Goal: Task Accomplishment & Management: Use online tool/utility

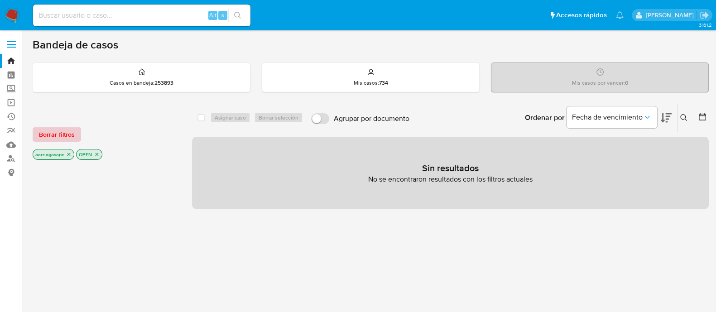
click at [36, 138] on button "Borrar filtros" at bounding box center [57, 134] width 48 height 14
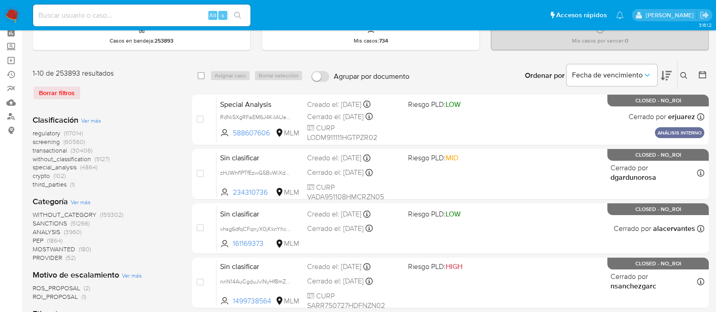
scroll to position [56, 0]
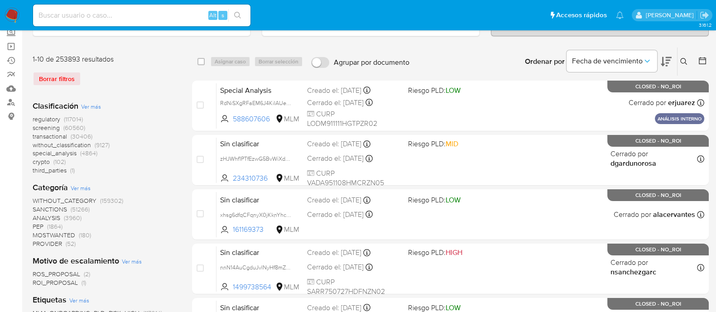
click at [61, 210] on span "SANCTIONS" at bounding box center [50, 209] width 34 height 9
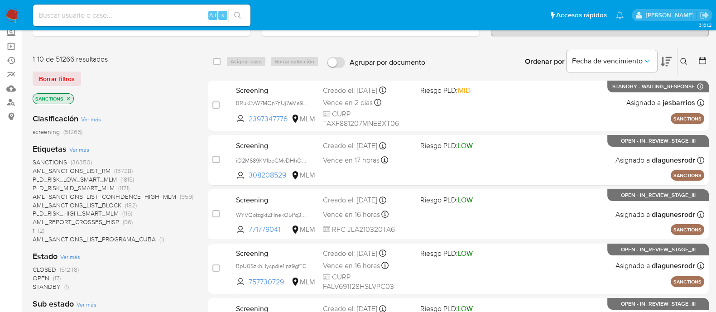
click at [37, 279] on span "OPEN" at bounding box center [41, 278] width 17 height 9
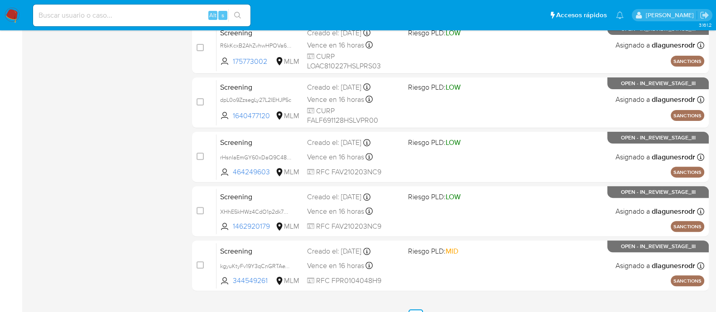
scroll to position [434, 0]
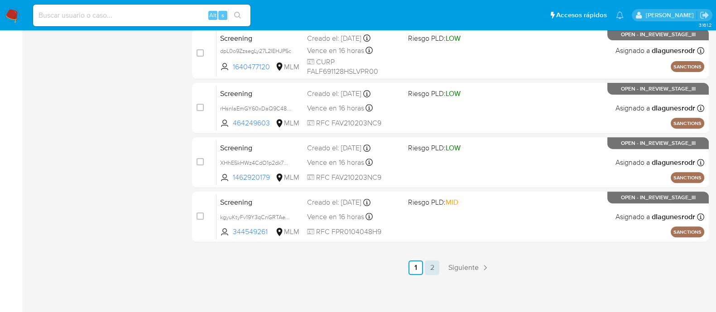
click at [433, 265] on link "2" at bounding box center [432, 267] width 14 height 14
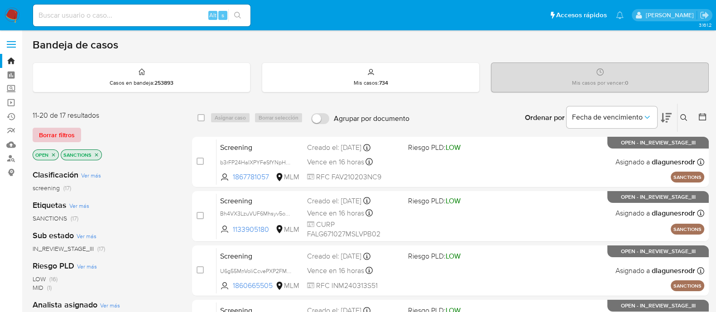
click at [56, 129] on span "Borrar filtros" at bounding box center [57, 135] width 36 height 13
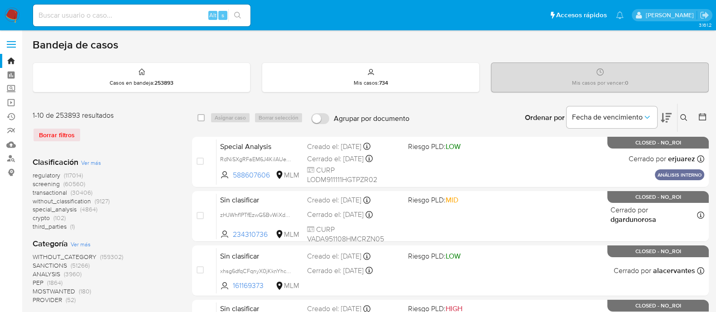
click at [46, 263] on span "SANCTIONS" at bounding box center [50, 265] width 34 height 9
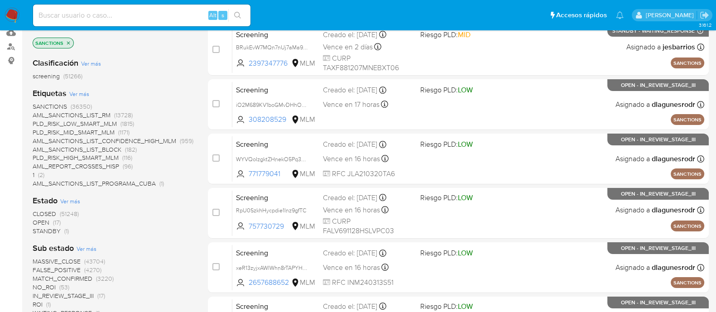
scroll to position [113, 0]
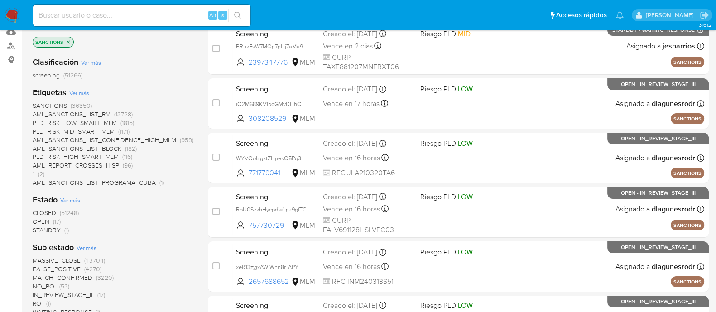
click at [40, 222] on span "OPEN" at bounding box center [41, 221] width 17 height 9
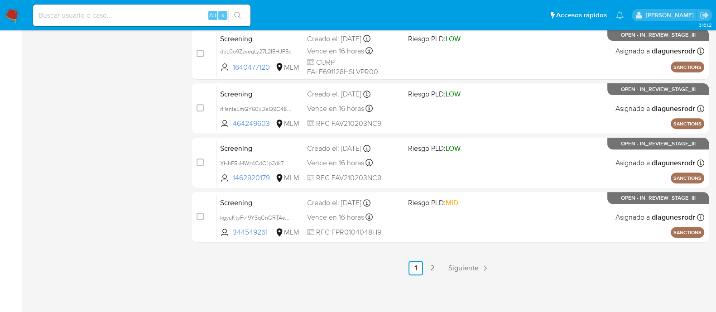
scroll to position [434, 0]
click at [435, 268] on link "2" at bounding box center [432, 267] width 14 height 14
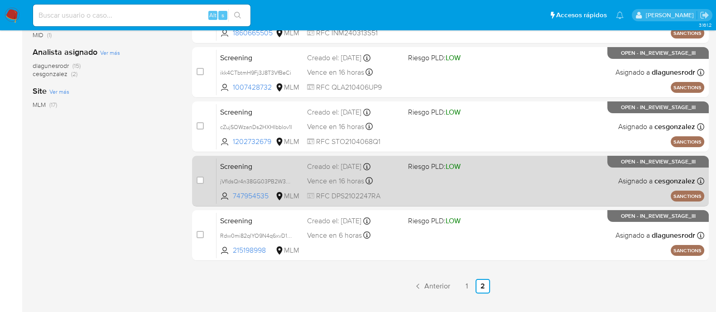
scroll to position [272, 0]
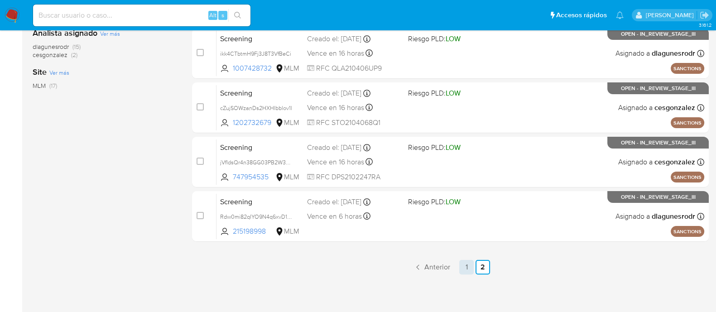
click at [466, 267] on link "1" at bounding box center [466, 267] width 14 height 14
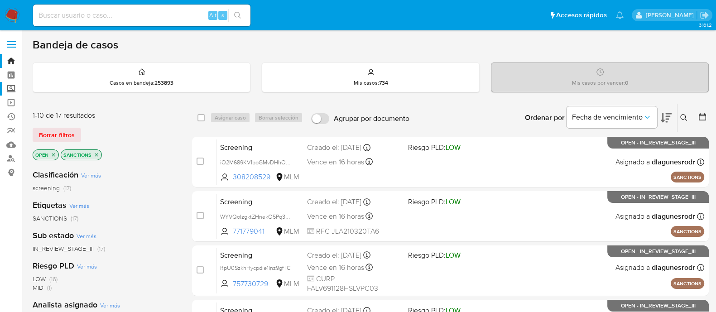
click at [12, 89] on label "Screening" at bounding box center [54, 89] width 108 height 14
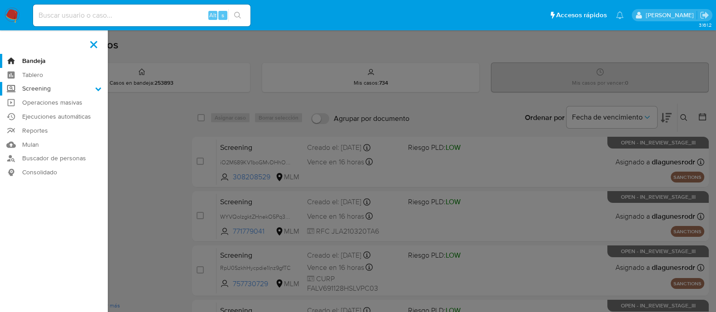
click at [0, 0] on input "Screening" at bounding box center [0, 0] width 0 height 0
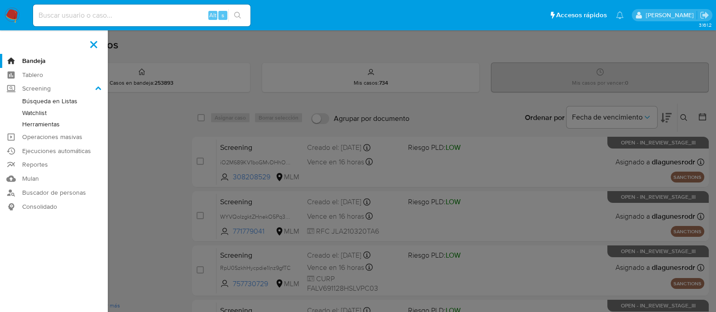
click at [42, 128] on link "Herramientas" at bounding box center [54, 124] width 108 height 11
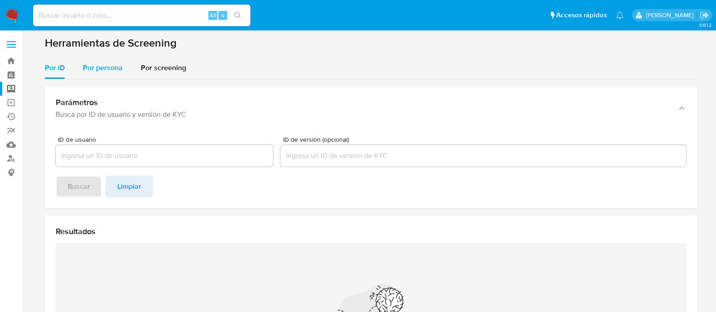
click at [101, 68] on span "Por persona" at bounding box center [103, 68] width 40 height 10
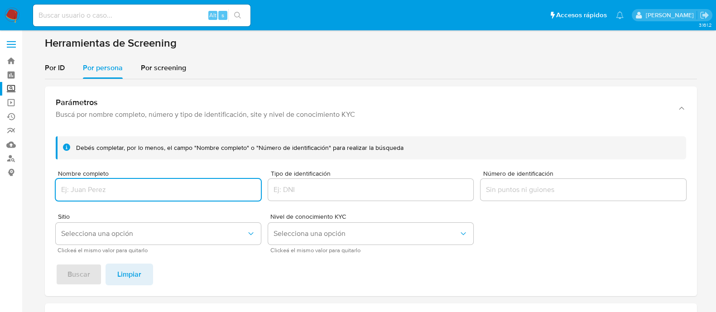
click at [100, 193] on input "Nombre completo" at bounding box center [158, 190] width 205 height 12
type input "CESAR ELIAS LOPEZ ARAUJO"
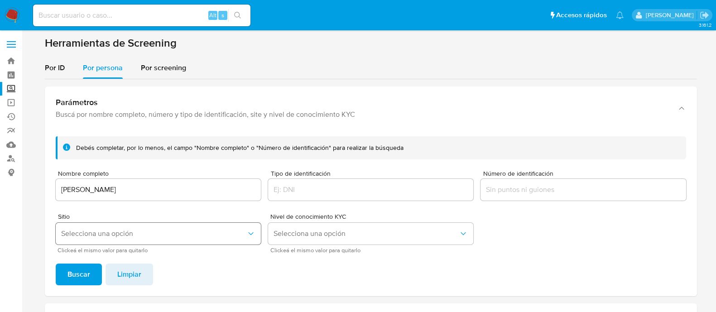
click at [110, 236] on span "Selecciona una opción" at bounding box center [153, 233] width 185 height 9
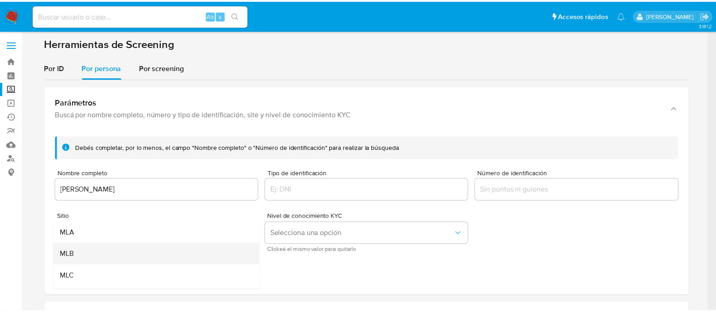
scroll to position [56, 0]
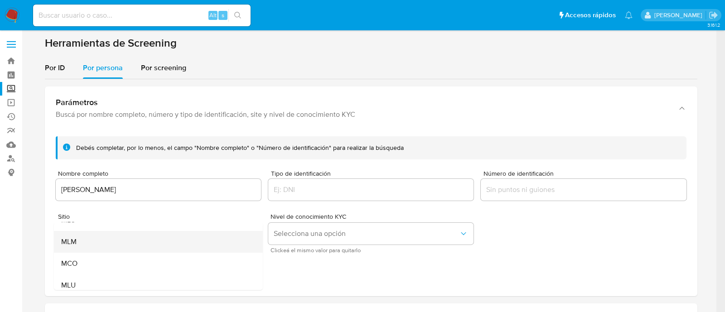
click at [104, 246] on div "MLM" at bounding box center [155, 242] width 189 height 22
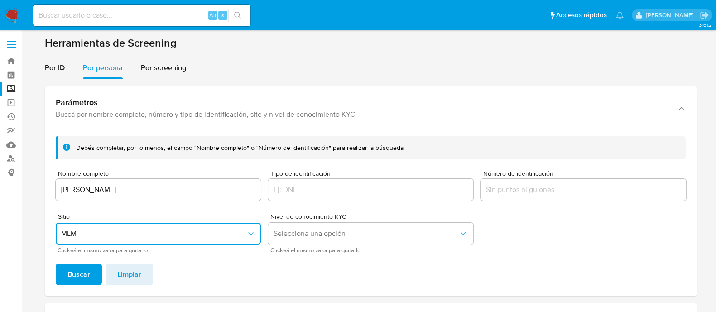
click at [75, 262] on div "Debés completar, por lo menos, el campo "Nombre completo" o "Número de identifi…" at bounding box center [371, 212] width 652 height 167
click at [75, 273] on span "Buscar" at bounding box center [78, 275] width 23 height 20
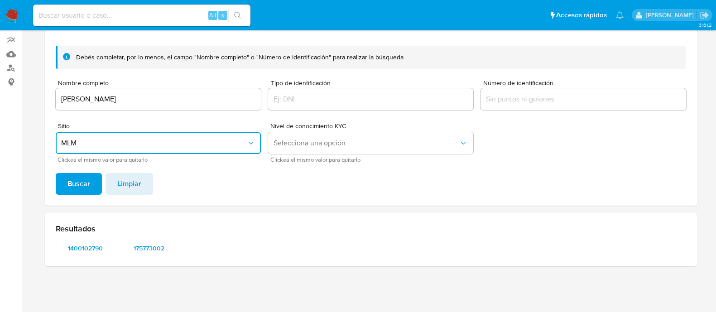
scroll to position [90, 0]
click at [78, 250] on span "1400102790" at bounding box center [85, 248] width 47 height 13
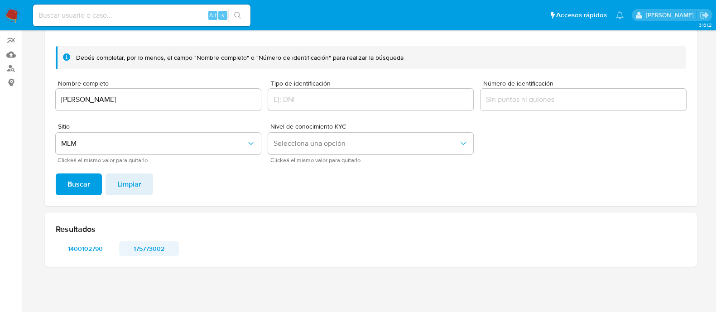
click at [143, 251] on span "175773002" at bounding box center [148, 248] width 47 height 13
click at [14, 12] on img at bounding box center [12, 15] width 15 height 15
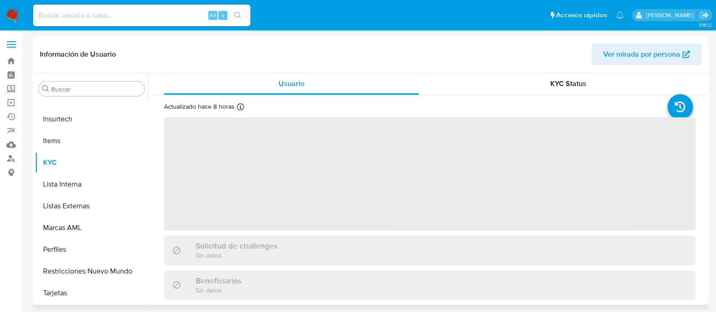
scroll to position [426, 0]
select select "10"
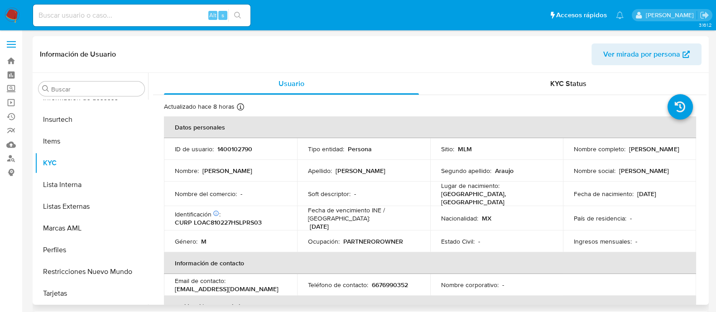
click at [438, 194] on td "Lugar de nacimiento : [DEMOGRAPHIC_DATA], [GEOGRAPHIC_DATA]" at bounding box center [496, 194] width 133 height 24
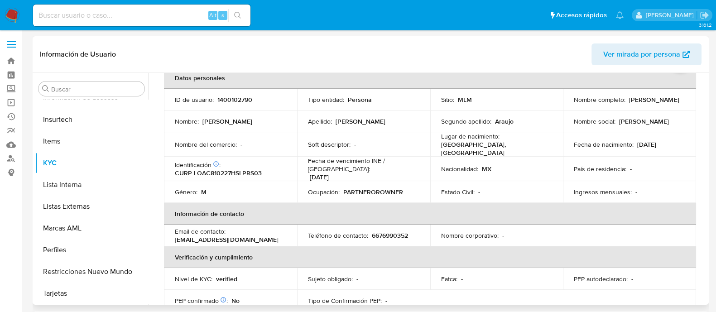
scroll to position [0, 0]
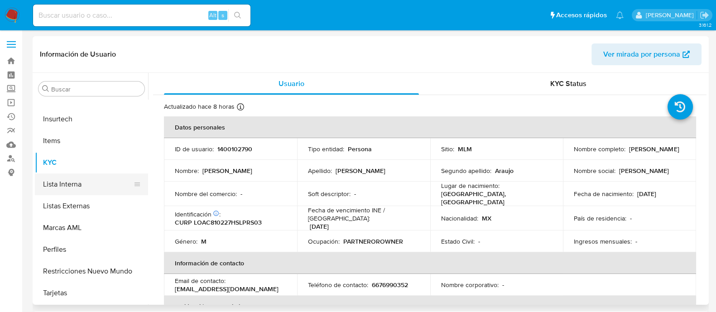
click at [57, 178] on button "Lista Interna" at bounding box center [88, 184] width 106 height 22
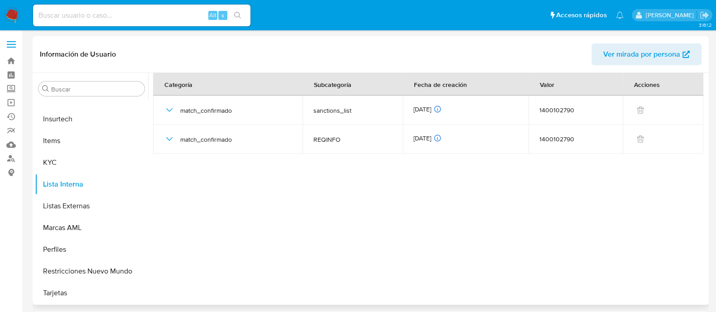
scroll to position [426, 0]
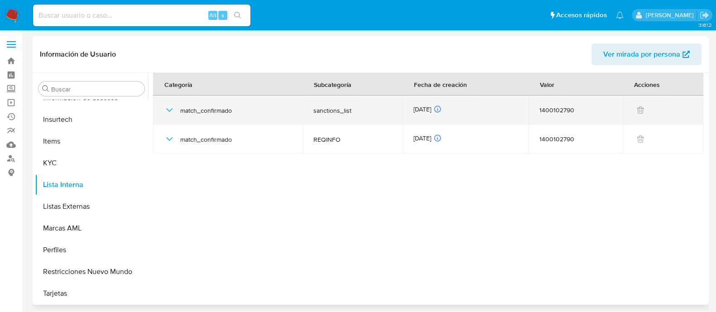
click at [168, 114] on icon "button" at bounding box center [169, 110] width 11 height 11
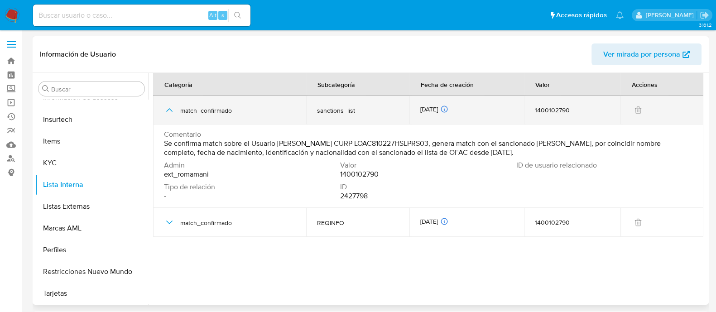
click at [164, 116] on div "match_confirmado" at bounding box center [229, 110] width 131 height 29
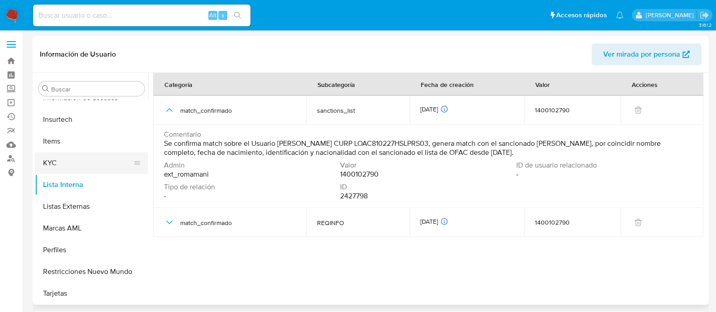
click at [97, 164] on button "KYC" at bounding box center [88, 163] width 106 height 22
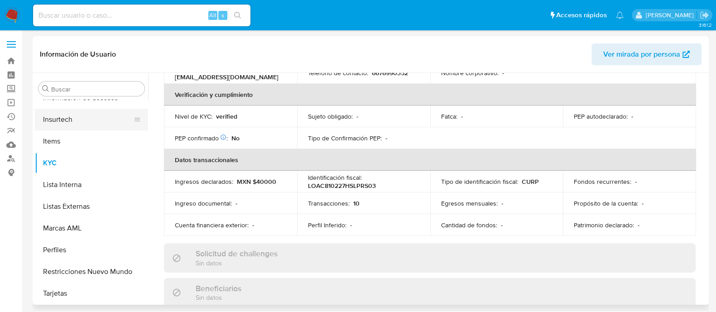
scroll to position [0, 0]
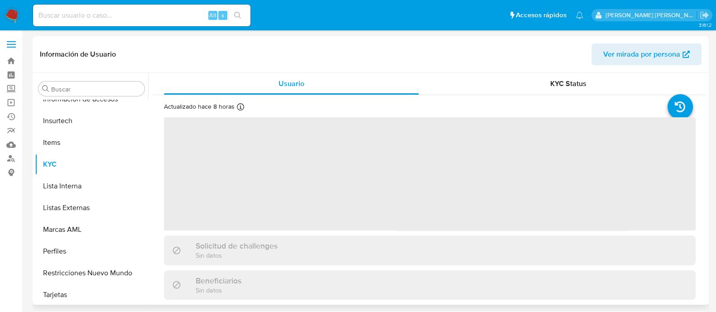
scroll to position [426, 0]
select select "10"
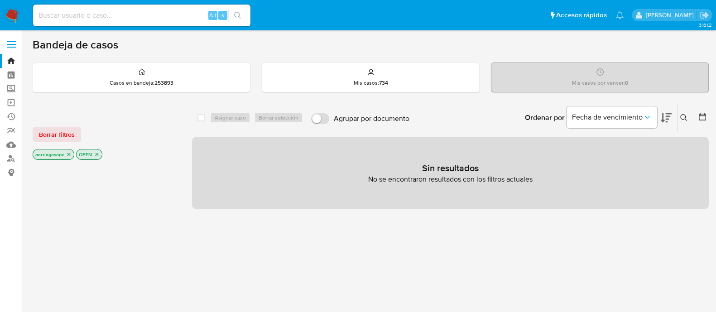
click at [46, 129] on span "Borrar filtros" at bounding box center [57, 134] width 36 height 13
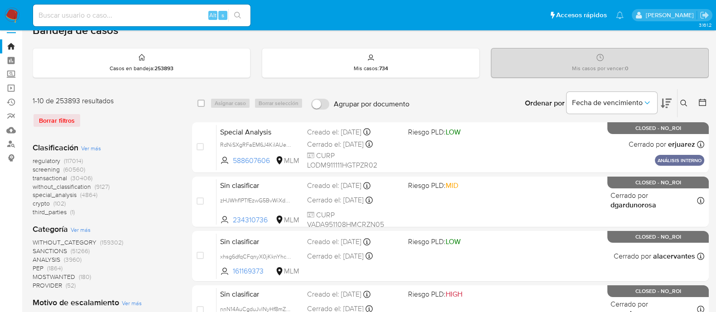
scroll to position [56, 0]
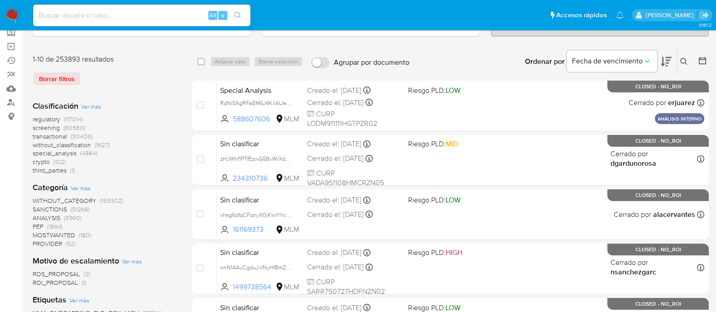
click at [54, 209] on span "SANCTIONS" at bounding box center [50, 209] width 34 height 9
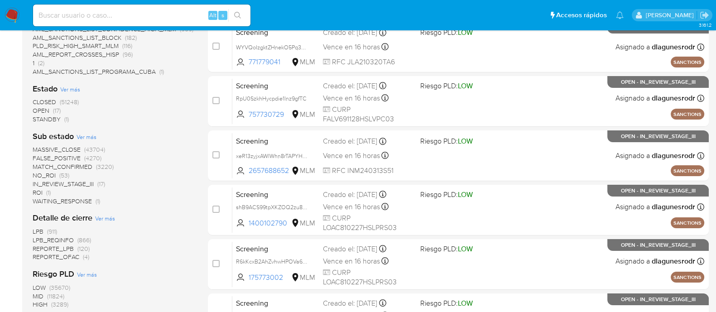
scroll to position [213, 0]
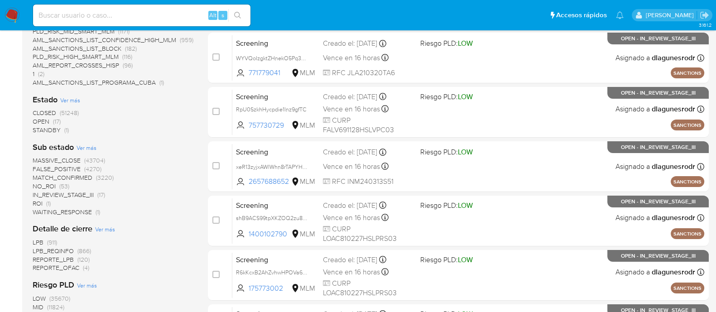
click at [44, 121] on span "OPEN" at bounding box center [41, 121] width 17 height 9
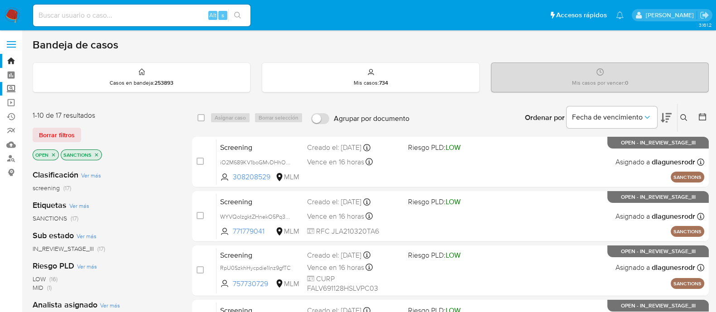
click at [9, 83] on label "Screening" at bounding box center [54, 89] width 108 height 14
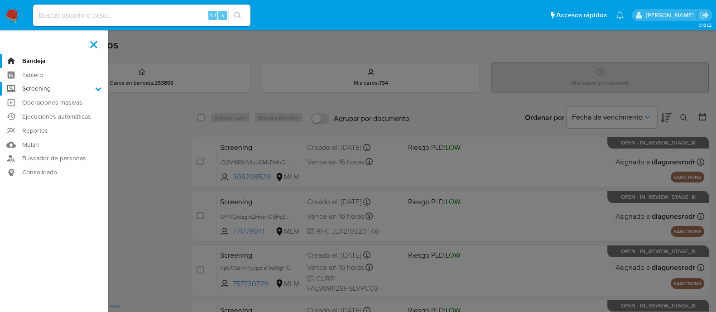
click at [0, 0] on input "Screening" at bounding box center [0, 0] width 0 height 0
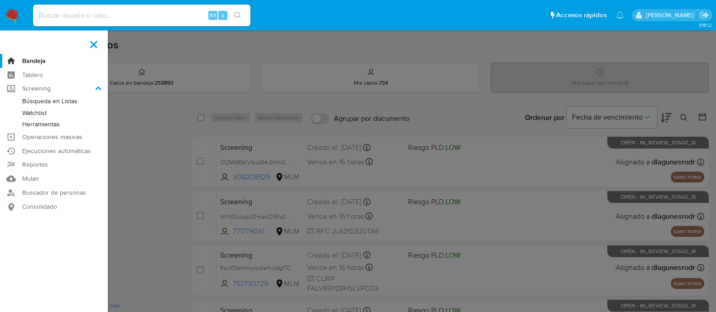
click at [30, 117] on link "Watchlist" at bounding box center [54, 112] width 108 height 11
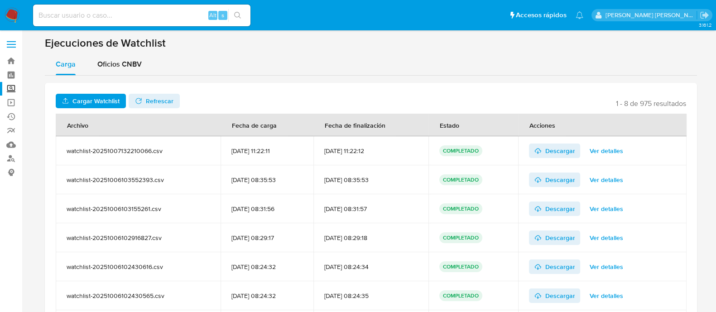
click at [605, 148] on span "Ver detalles" at bounding box center [606, 151] width 34 height 13
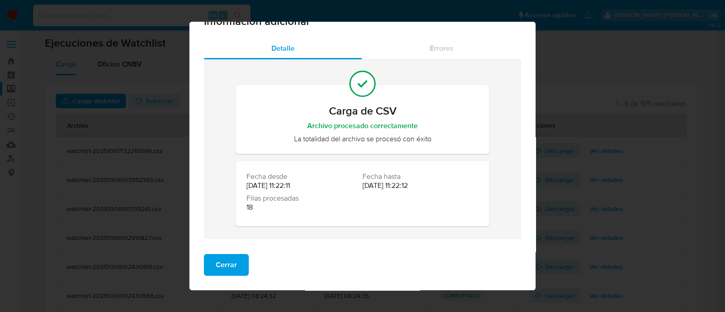
scroll to position [21, 0]
click at [251, 261] on div "Cerrar" at bounding box center [362, 268] width 346 height 43
drag, startPoint x: 237, startPoint y: 263, endPoint x: 233, endPoint y: 266, distance: 4.9
click at [236, 264] on button "Cerrar" at bounding box center [226, 265] width 45 height 22
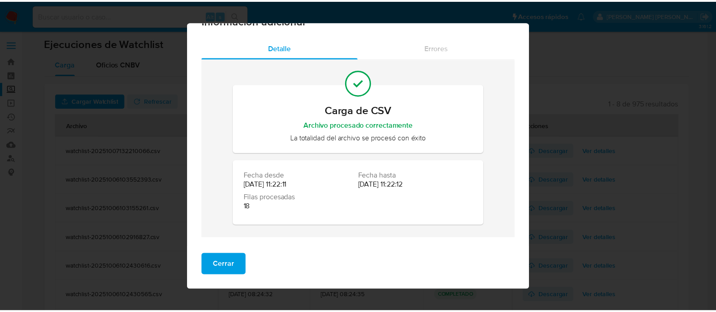
scroll to position [0, 0]
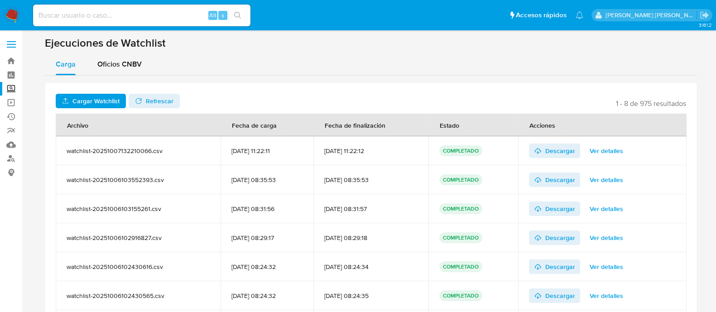
click at [14, 89] on label "Screening" at bounding box center [54, 89] width 108 height 14
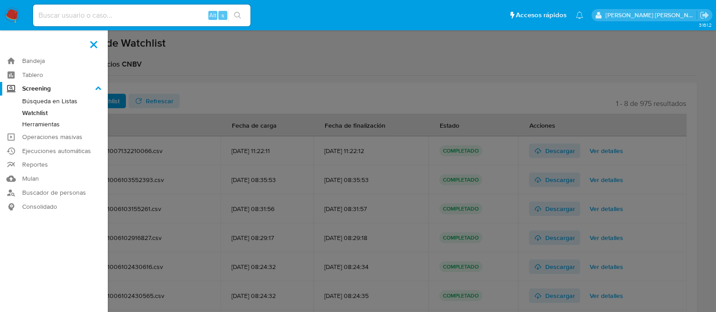
click at [0, 0] on input "Screening" at bounding box center [0, 0] width 0 height 0
click at [54, 125] on link "Herramientas" at bounding box center [54, 124] width 108 height 11
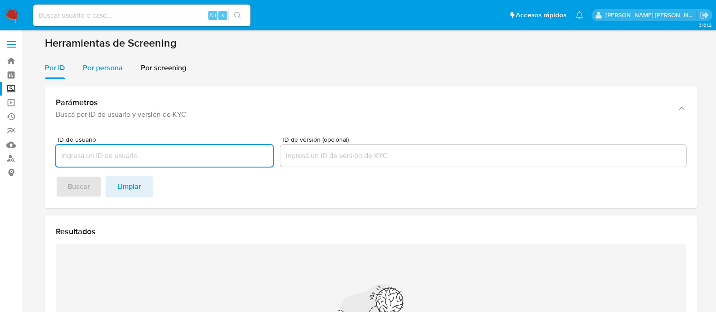
click at [98, 63] on span "Por persona" at bounding box center [103, 68] width 40 height 10
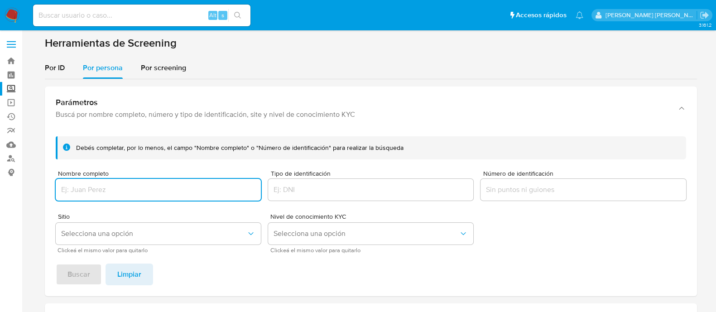
click at [100, 185] on input "Nombre completo" at bounding box center [158, 190] width 205 height 12
type input "MARIA GABRIELA FAVELA LOPEZ"
click at [91, 236] on span "Selecciona una opción" at bounding box center [153, 233] width 185 height 9
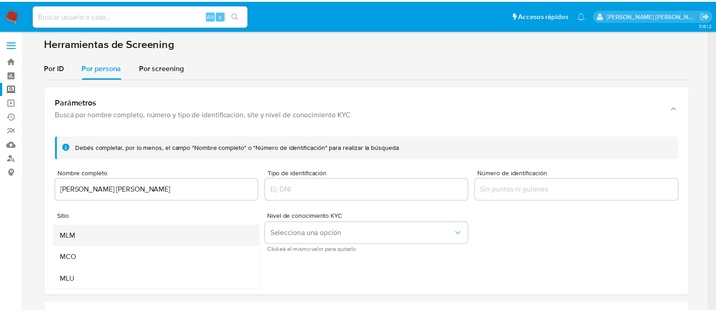
scroll to position [63, 0]
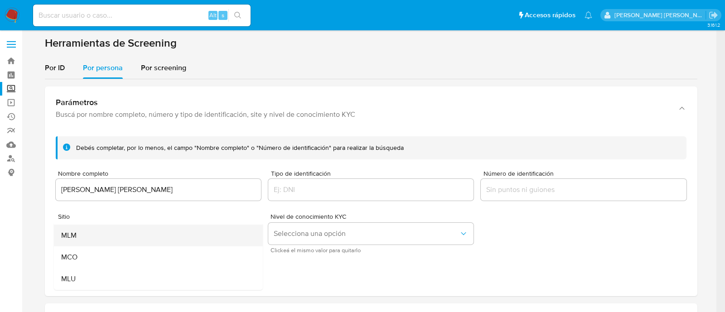
click at [77, 237] on div "MLM" at bounding box center [155, 236] width 189 height 22
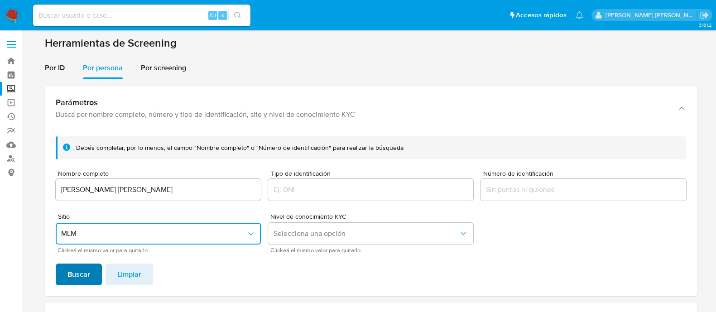
click at [67, 279] on span "Buscar" at bounding box center [78, 275] width 23 height 20
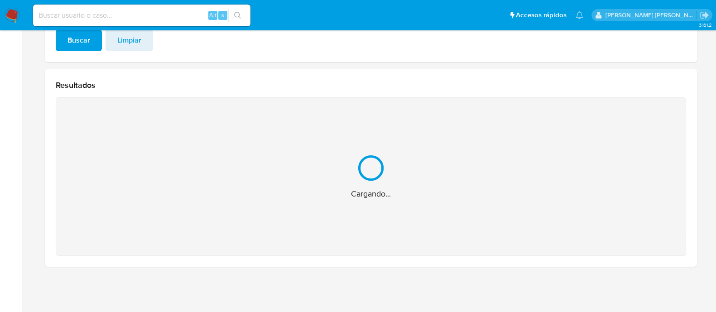
scroll to position [90, 0]
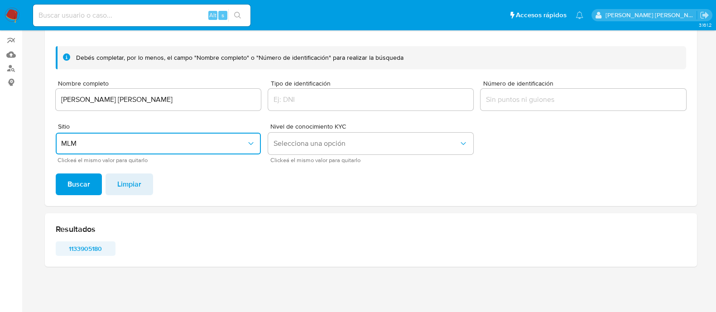
click at [85, 248] on span "1133905180" at bounding box center [85, 248] width 47 height 13
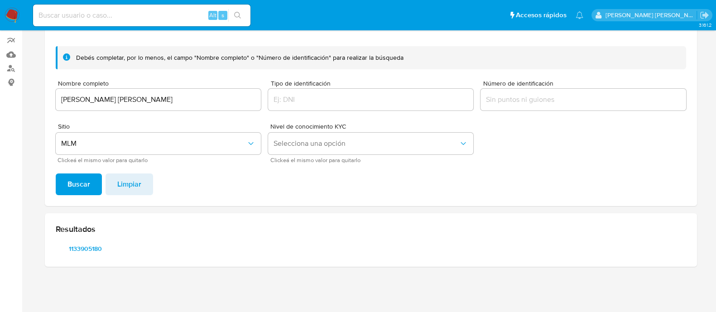
drag, startPoint x: 115, startPoint y: 244, endPoint x: 87, endPoint y: 250, distance: 28.9
click at [87, 250] on button "1133905180" at bounding box center [86, 248] width 60 height 14
click at [140, 96] on input "MARIA GABRIELA FAVELA LOPEZ" at bounding box center [158, 100] width 205 height 12
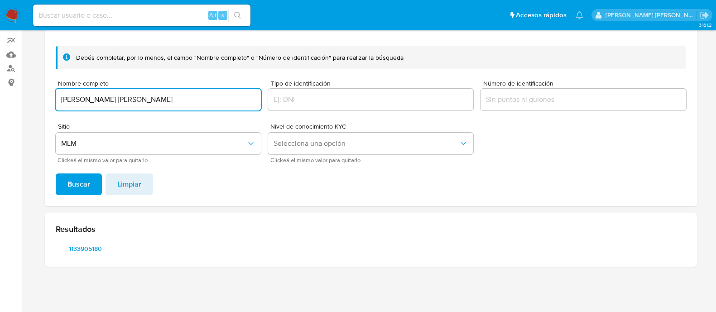
click at [140, 96] on input "MARIA GABRIELA FAVELA LOPEZ" at bounding box center [158, 100] width 205 height 12
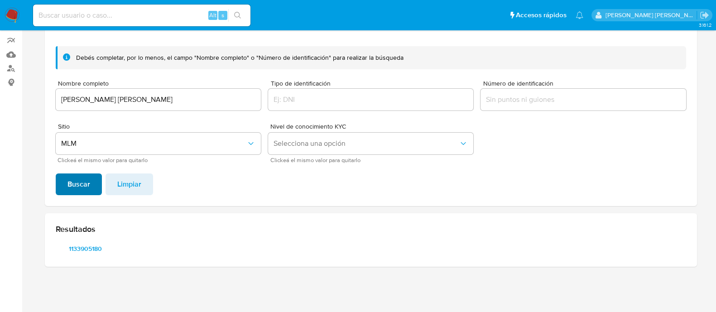
click at [80, 188] on span "Buscar" at bounding box center [78, 184] width 23 height 20
click at [149, 243] on span "175773002" at bounding box center [148, 248] width 47 height 13
click at [88, 249] on span "1400102790" at bounding box center [85, 248] width 47 height 13
click at [132, 95] on input "CESAR ELIAS LOPEZ ARAUJO" at bounding box center [158, 100] width 205 height 12
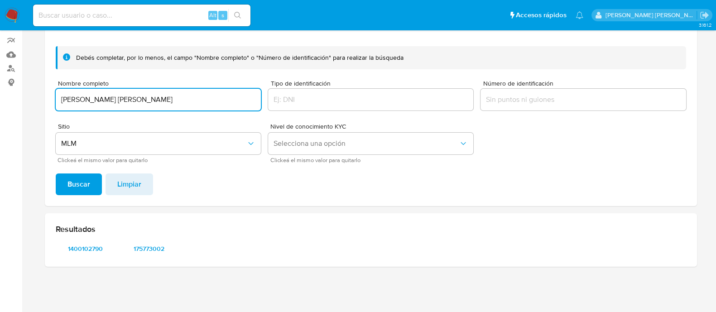
click at [132, 95] on input "CESAR ELIAS LOPEZ ARAUJO" at bounding box center [158, 100] width 205 height 12
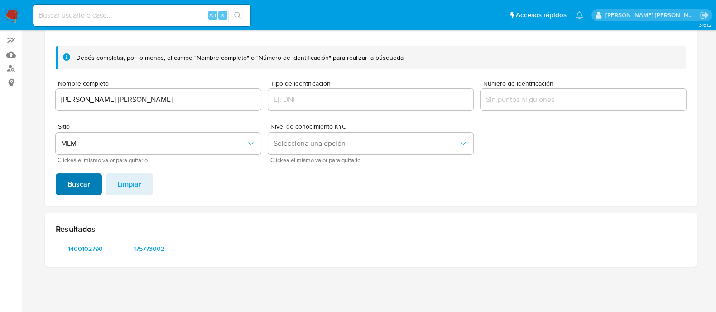
click at [77, 191] on span "Buscar" at bounding box center [78, 184] width 23 height 20
click at [78, 249] on span "2514473575" at bounding box center [85, 248] width 47 height 13
click at [182, 102] on input "JORGE LUIS FAVELA LOPEZ" at bounding box center [158, 100] width 205 height 12
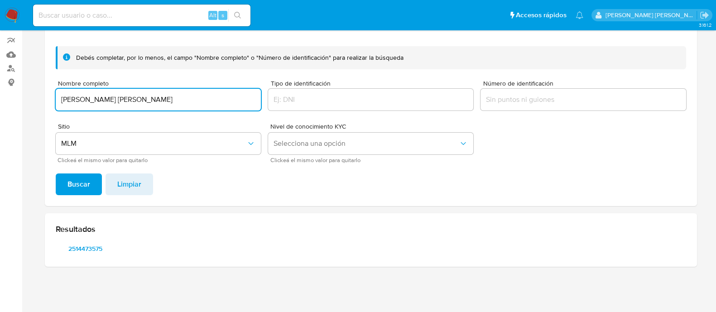
click at [182, 102] on input "JORGE LUIS FAVELA LOPEZ" at bounding box center [158, 100] width 205 height 12
type input "FRANCISCO FAVELA LOPEZ"
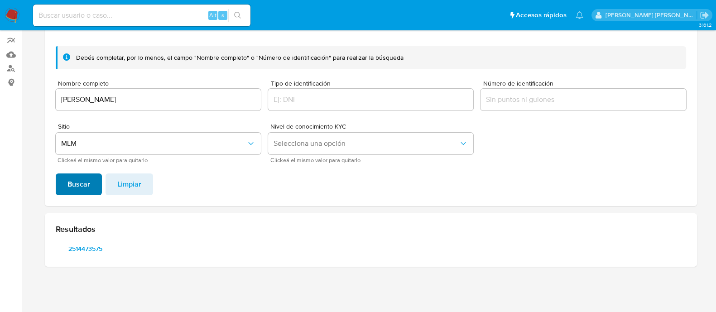
click at [84, 177] on span "Buscar" at bounding box center [78, 184] width 23 height 20
click at [74, 250] on span "1640477120" at bounding box center [85, 248] width 47 height 13
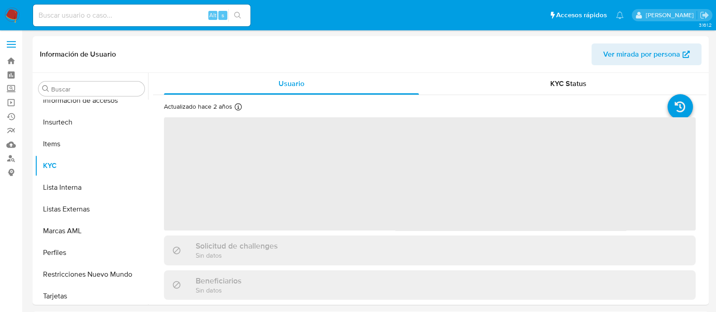
scroll to position [426, 0]
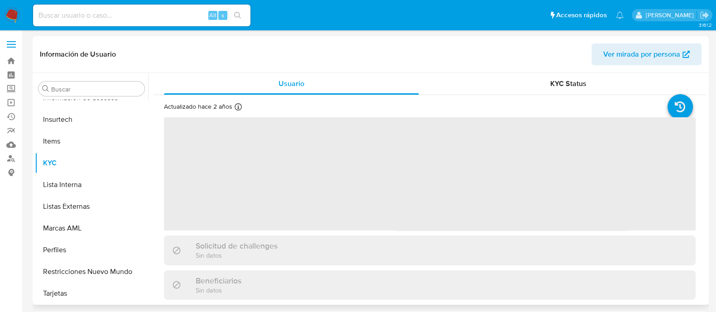
select select "10"
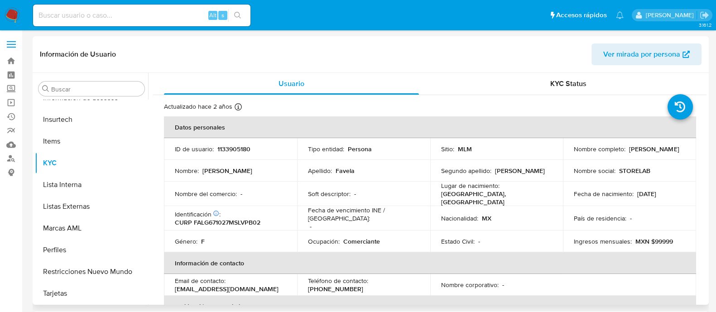
click at [619, 200] on td "Fecha de nacimiento : [DEMOGRAPHIC_DATA]" at bounding box center [629, 194] width 133 height 24
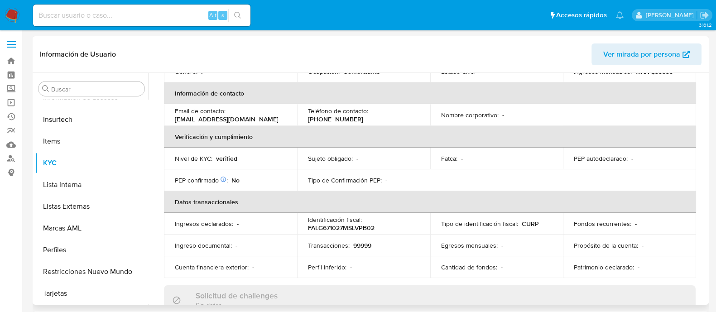
scroll to position [0, 0]
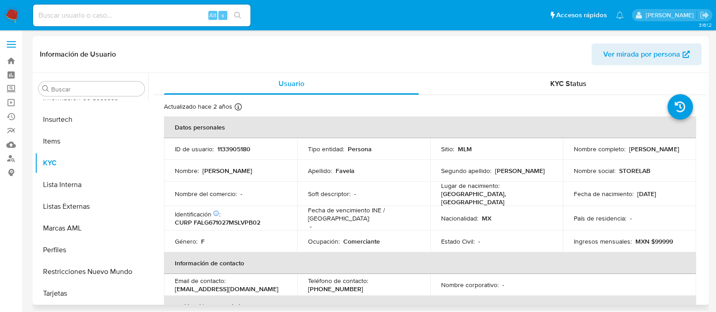
click at [400, 168] on div "Apellido : [PERSON_NAME]" at bounding box center [363, 171] width 111 height 8
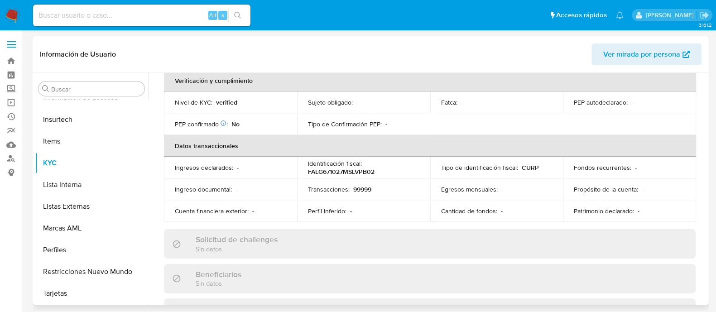
scroll to position [56, 0]
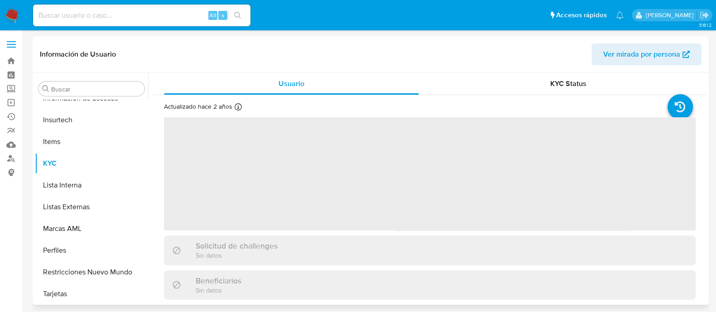
scroll to position [426, 0]
select select "10"
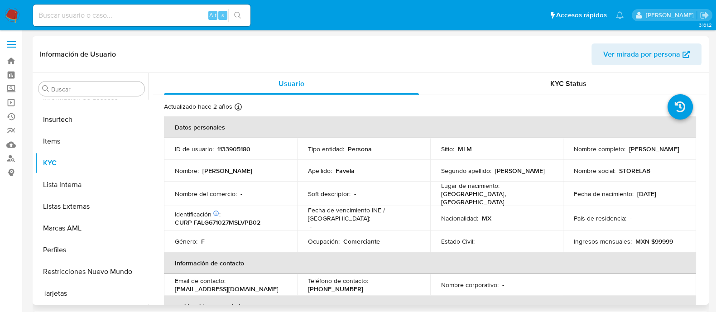
click at [232, 150] on p "1133905180" at bounding box center [233, 149] width 33 height 8
copy p "1133905180"
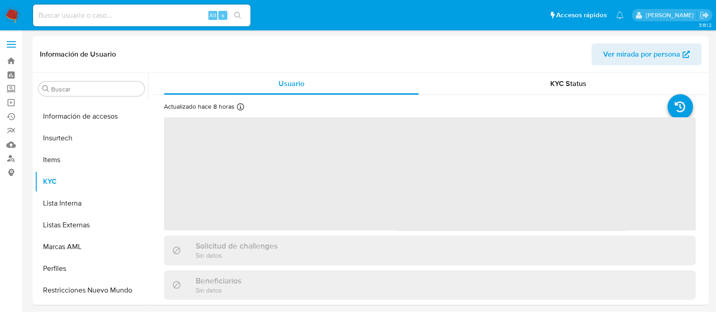
scroll to position [426, 0]
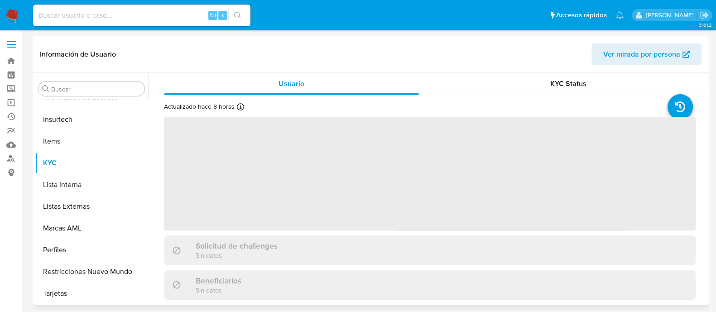
select select "10"
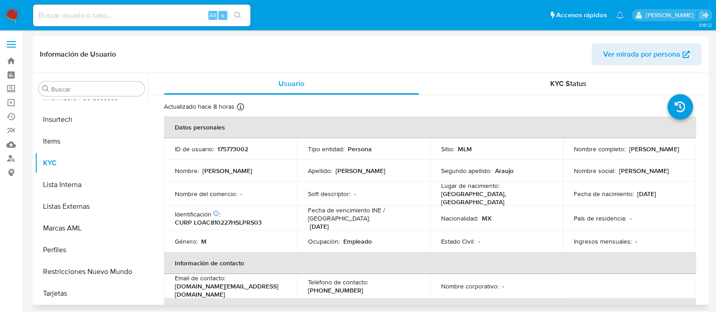
click at [428, 184] on td "Soft descriptor : -" at bounding box center [363, 194] width 133 height 24
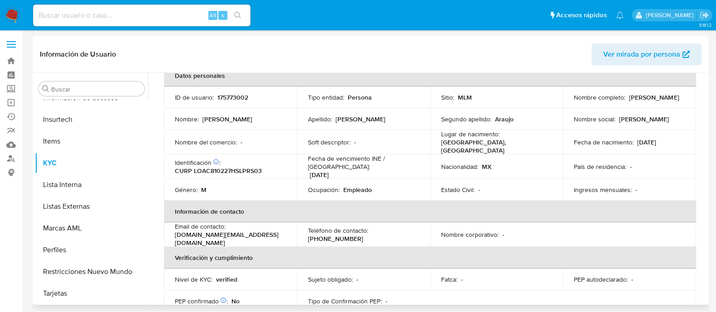
scroll to position [0, 0]
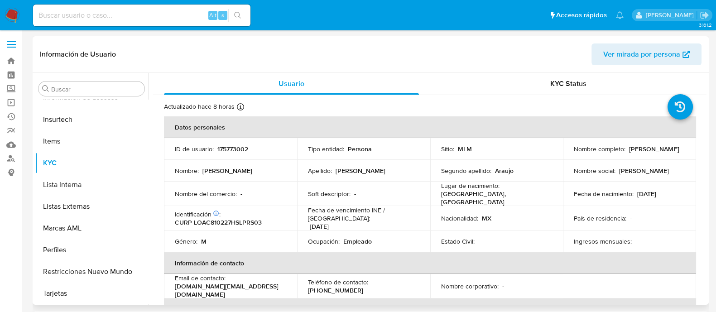
click at [236, 150] on p "175773002" at bounding box center [232, 149] width 31 height 8
copy p "175773002"
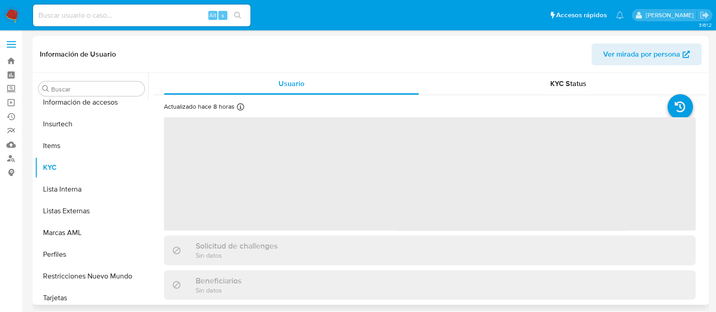
scroll to position [426, 0]
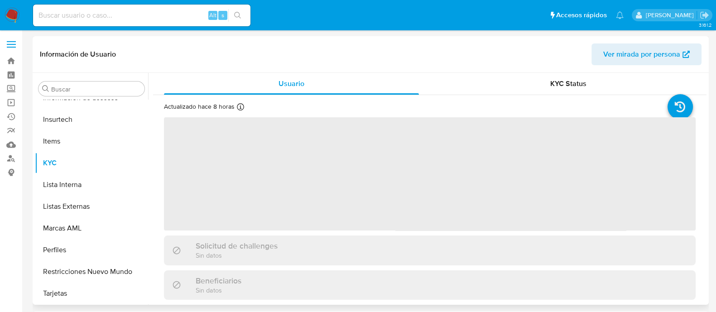
select select "10"
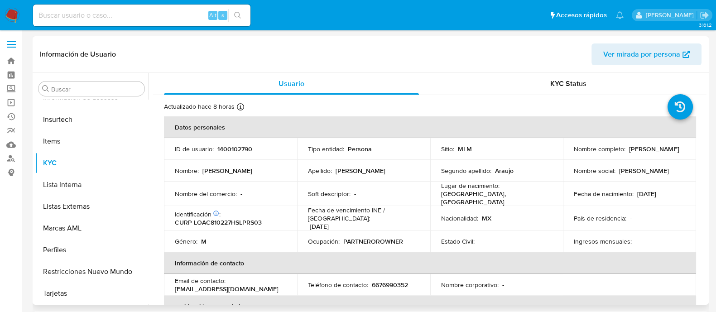
click at [239, 146] on p "1400102790" at bounding box center [234, 149] width 35 height 8
copy p "1400102790"
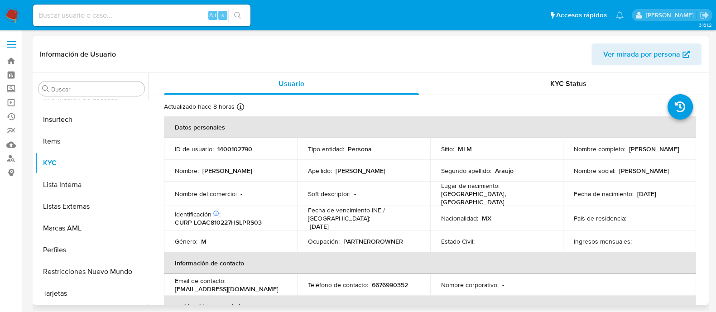
click at [401, 201] on td "Soft descriptor : -" at bounding box center [363, 194] width 133 height 24
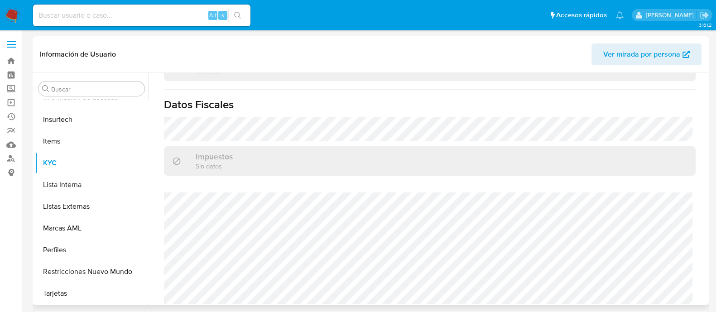
scroll to position [569, 0]
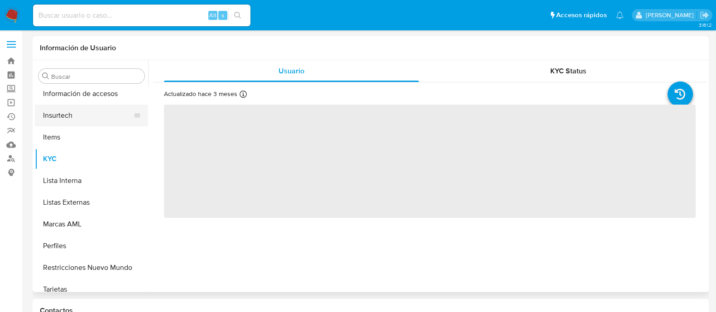
scroll to position [426, 0]
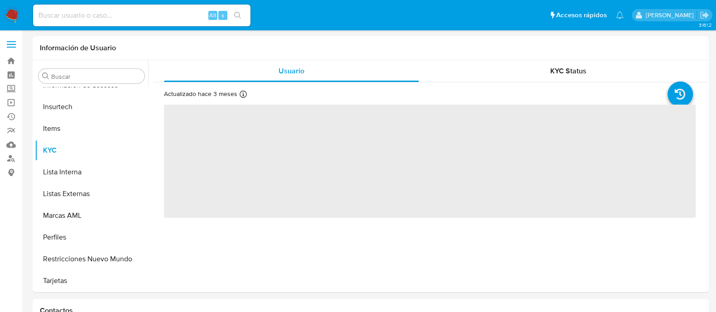
select select "10"
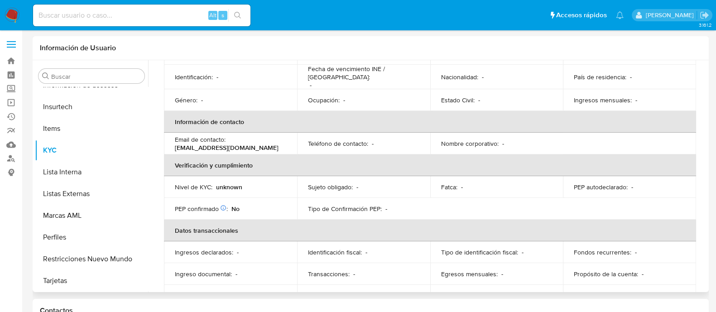
scroll to position [152, 0]
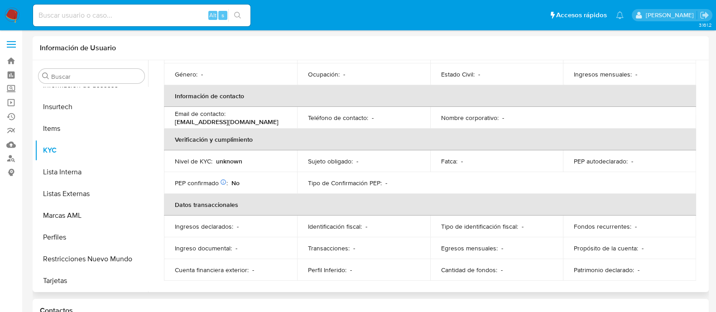
click at [535, 157] on div "Fatca : -" at bounding box center [496, 161] width 111 height 8
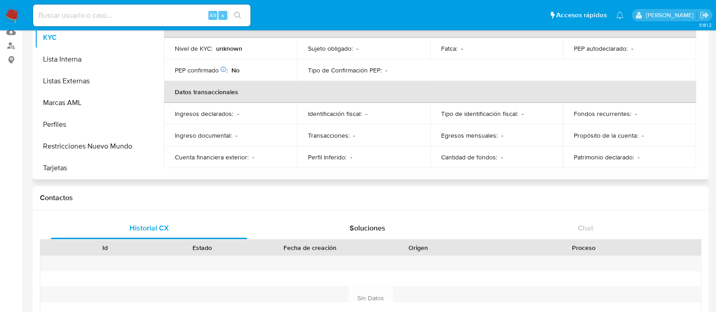
click at [544, 156] on div "Cantidad de fondos : -" at bounding box center [496, 157] width 111 height 8
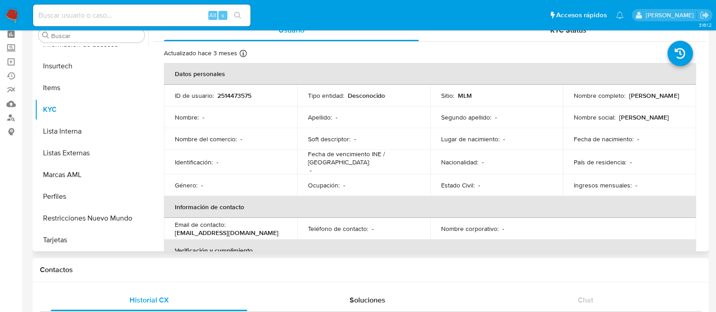
scroll to position [0, 0]
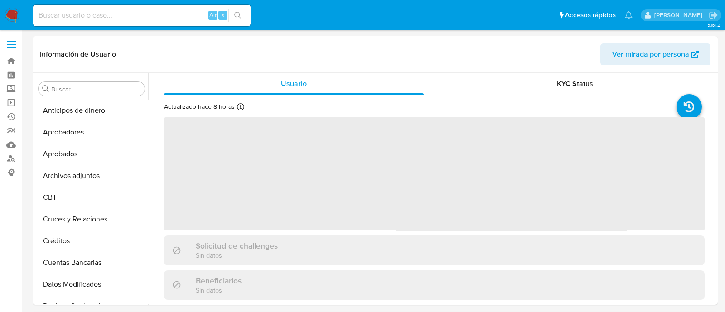
select select "10"
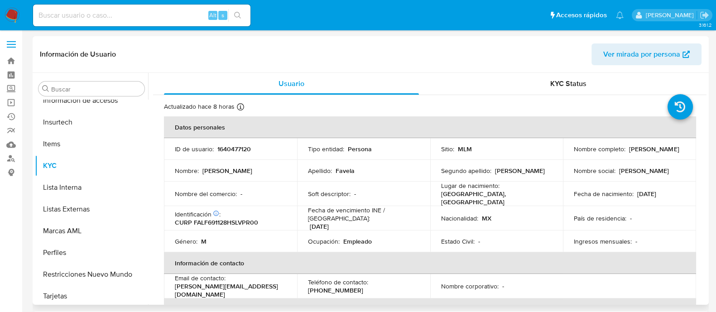
scroll to position [426, 0]
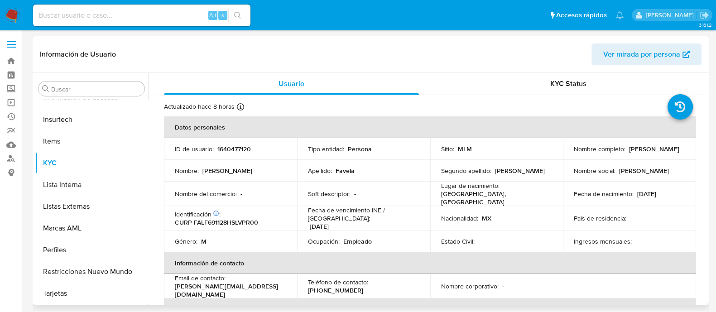
click at [424, 178] on td "Apellido : [PERSON_NAME]" at bounding box center [363, 171] width 133 height 22
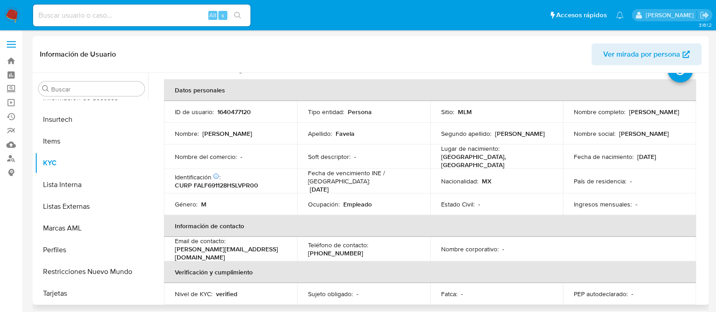
scroll to position [0, 0]
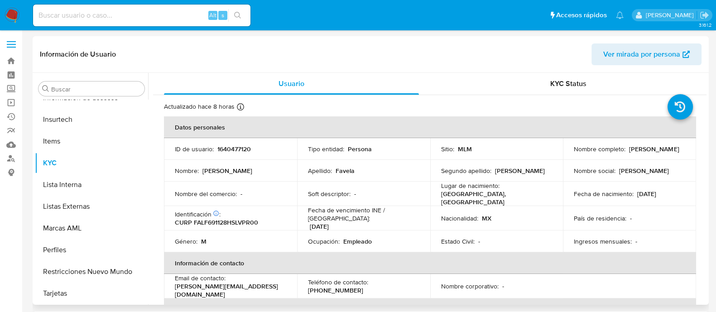
click at [228, 144] on td "ID de usuario : 1640477120" at bounding box center [230, 149] width 133 height 22
copy p "1640477120"
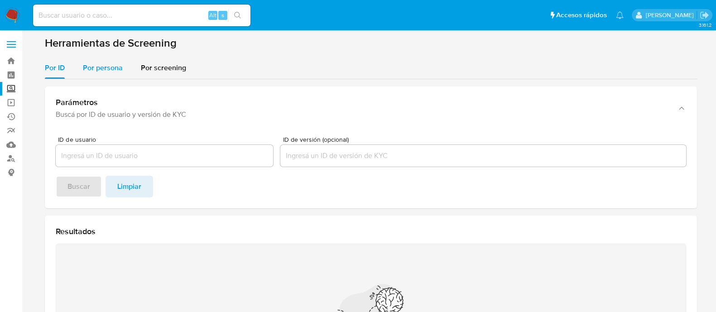
click at [119, 69] on span "Por persona" at bounding box center [103, 68] width 40 height 10
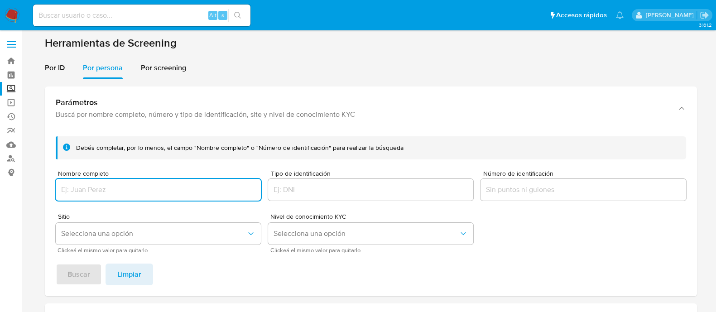
click at [151, 186] on input "Nombre completo" at bounding box center [158, 190] width 205 height 12
type input "[PERSON_NAME]"
click at [92, 240] on button "Selecciona una opción" at bounding box center [158, 234] width 205 height 22
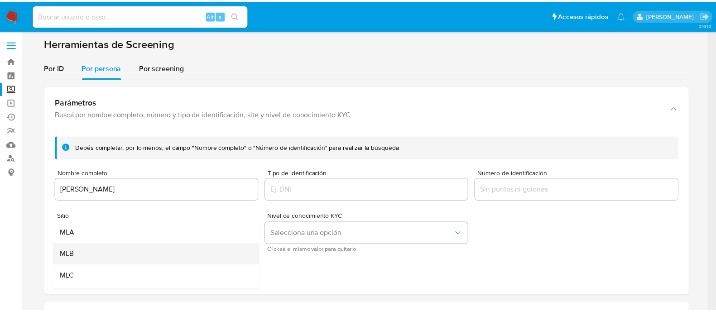
scroll to position [56, 0]
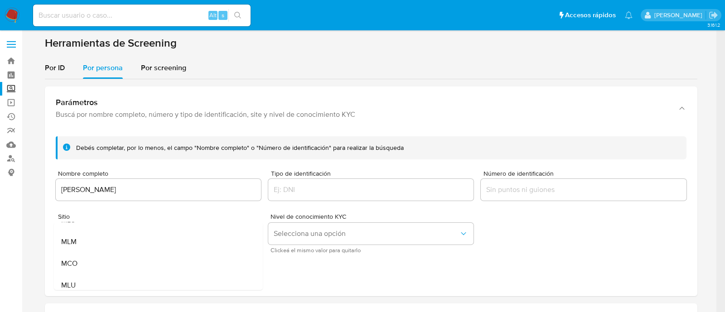
click at [91, 244] on div "MLM" at bounding box center [155, 242] width 189 height 22
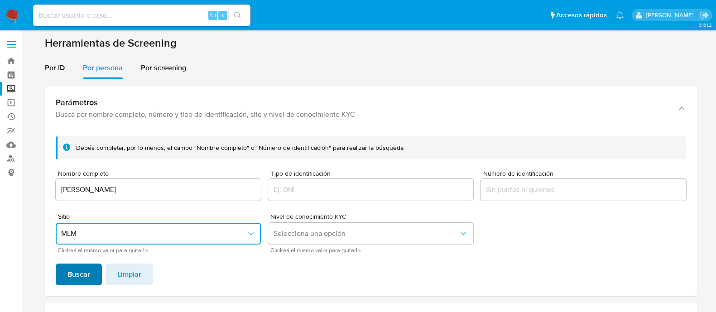
click at [60, 273] on button "Buscar" at bounding box center [79, 275] width 46 height 22
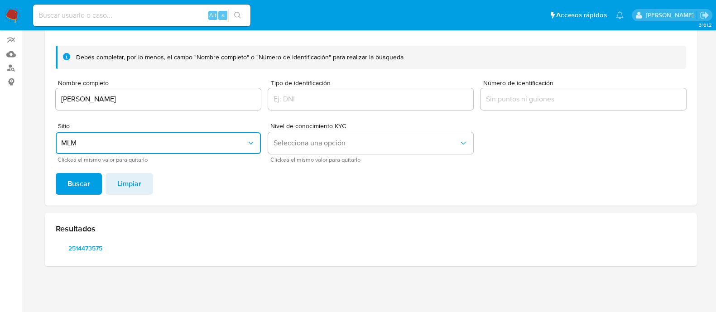
scroll to position [90, 0]
click at [91, 251] on span "2514473575" at bounding box center [85, 248] width 47 height 13
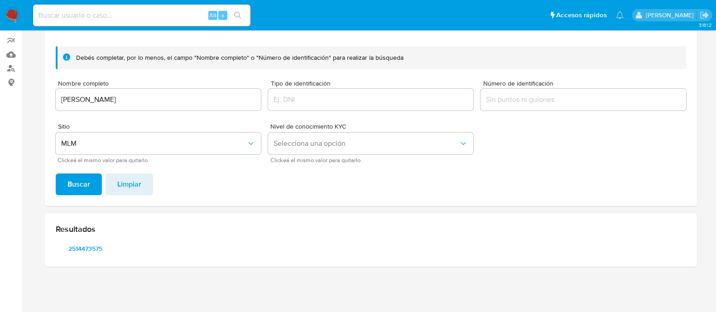
click at [169, 96] on input "[PERSON_NAME]" at bounding box center [158, 100] width 205 height 12
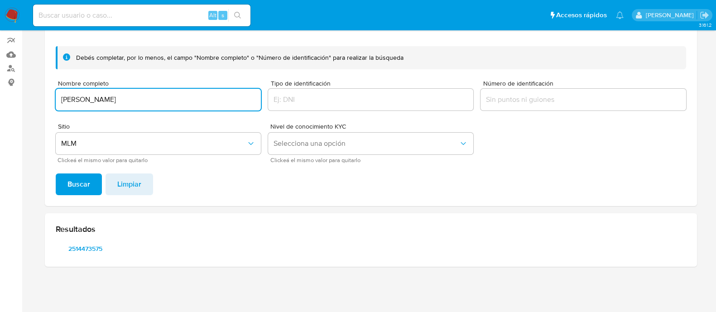
click at [169, 96] on input "JORGE LUIS FAVELA LOPEZ" at bounding box center [158, 100] width 205 height 12
type input "VICTOR ANDRES FAVELA LOPEZ"
click at [87, 183] on span "Buscar" at bounding box center [78, 184] width 23 height 20
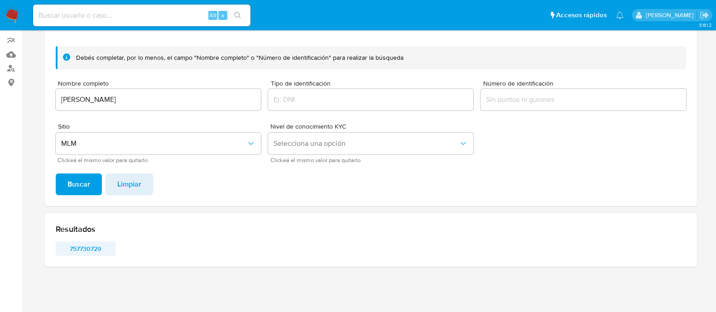
click at [91, 252] on span "757730729" at bounding box center [85, 248] width 47 height 13
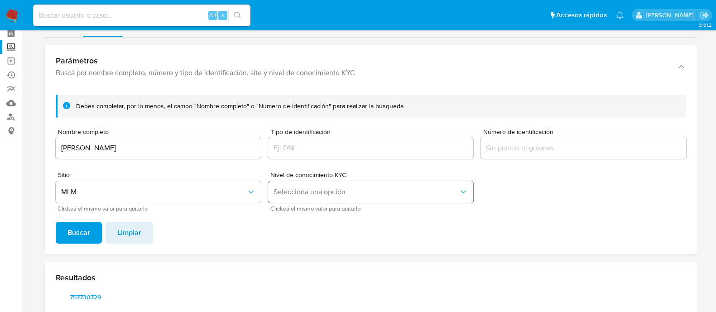
scroll to position [0, 0]
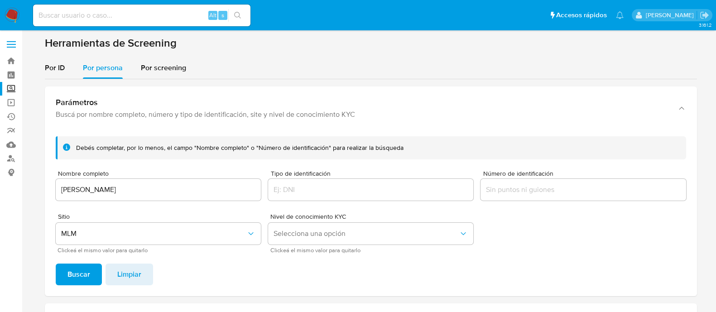
click at [134, 194] on input "VICTOR ANDRES FAVELA LOPEZ" at bounding box center [158, 190] width 205 height 12
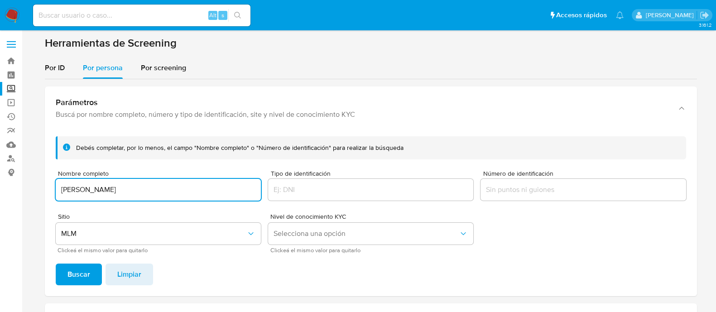
click at [134, 194] on input "VICTOR ANDRES FAVELA LOPEZ" at bounding box center [158, 190] width 205 height 12
type input "PROLIMPH QUIMICOS EN GENERAL SA DE CV"
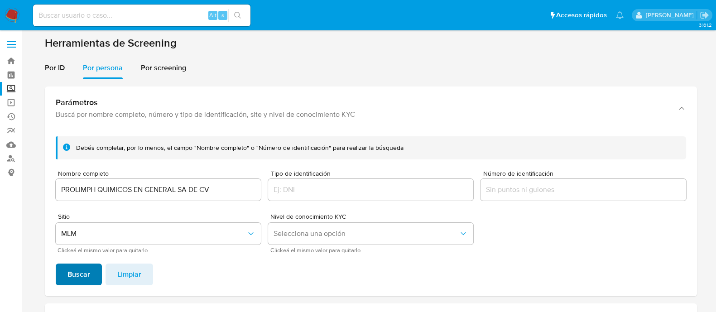
click at [80, 272] on span "Buscar" at bounding box center [78, 275] width 23 height 20
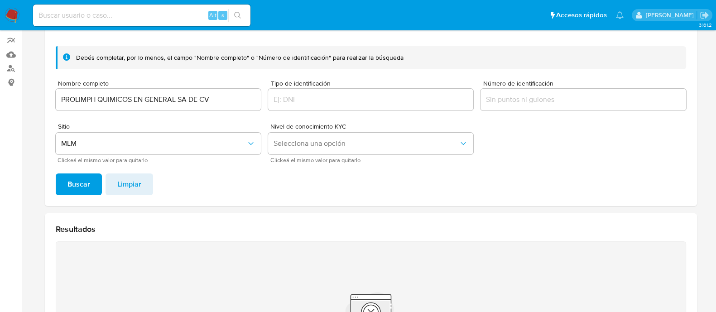
click at [149, 102] on input "PROLIMPH QUIMICOS EN GENERAL SA DE CV" at bounding box center [158, 100] width 205 height 12
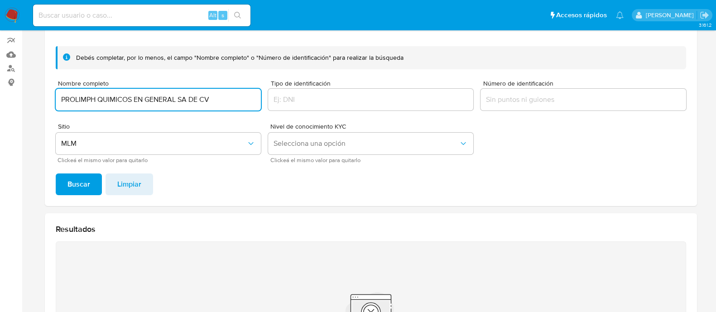
click at [149, 102] on input "PROLIMPH QUIMICOS EN GENERAL SA DE CV" at bounding box center [158, 100] width 205 height 12
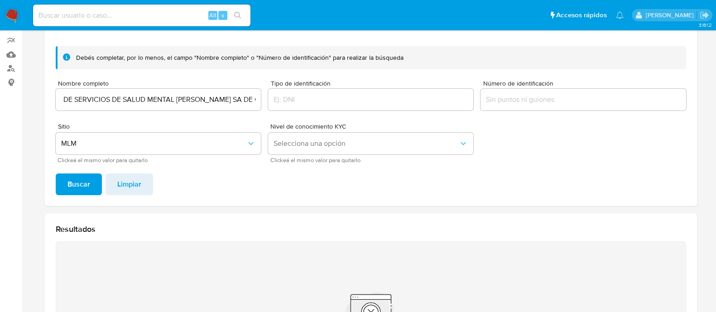
click at [86, 187] on span "Buscar" at bounding box center [78, 184] width 23 height 20
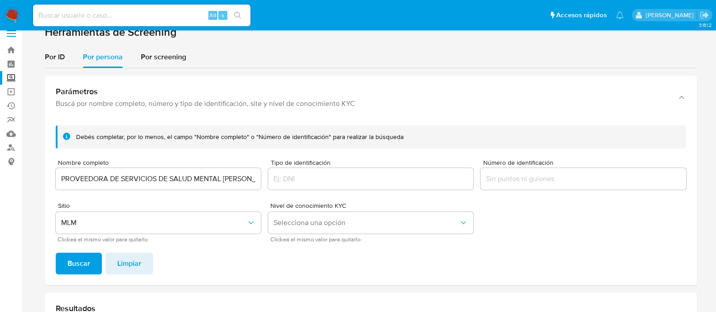
scroll to position [8, 0]
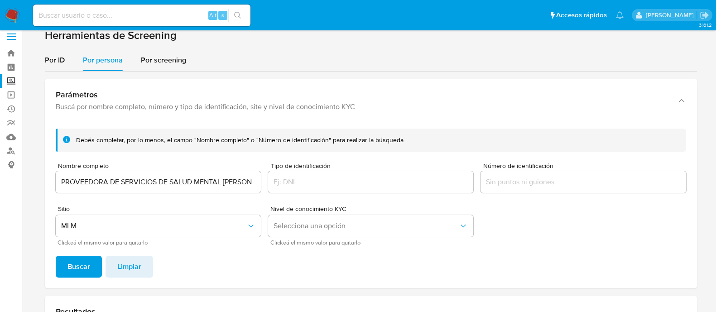
click at [120, 186] on input "PROVEEDORA DE SERVICIOS DE SALUD MENTAL DEL PACIFICO SA DE CV" at bounding box center [158, 182] width 205 height 12
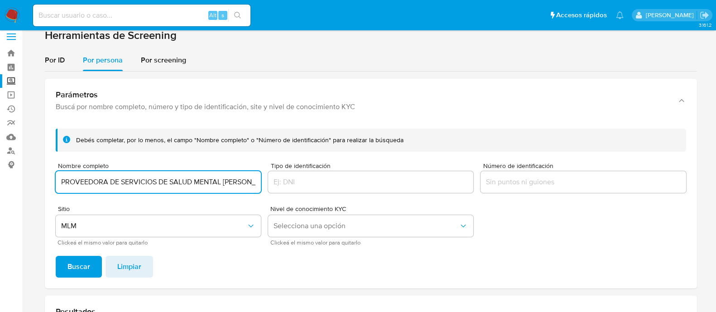
click at [120, 186] on input "PROVEEDORA DE SERVICIOS DE SALUD MENTAL DEL PACIFICO SA DE CV" at bounding box center [158, 182] width 205 height 12
click at [86, 257] on span "Buscar" at bounding box center [78, 267] width 23 height 20
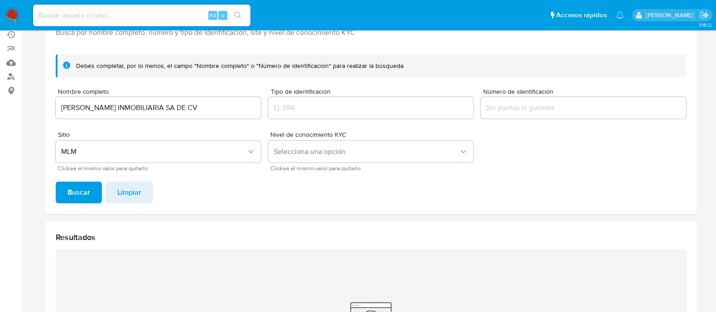
scroll to position [0, 0]
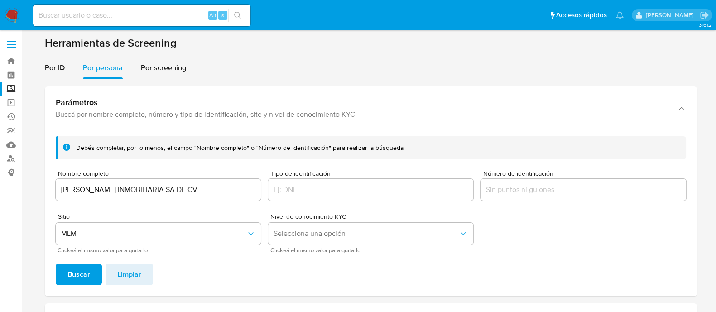
click at [110, 190] on input "ROCO DEL PACIFICO INMOBILIARIA SA DE CV" at bounding box center [158, 190] width 205 height 12
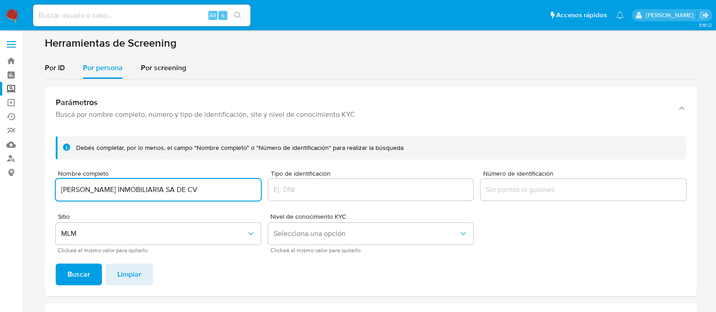
click at [110, 190] on input "ROCO DEL PACIFICO INMOBILIARIA SA DE CV" at bounding box center [158, 190] width 205 height 12
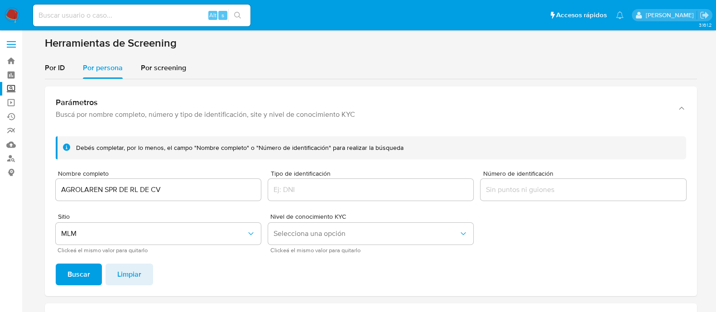
click at [72, 286] on div "Debés completar, por lo menos, el campo "Nombre completo" o "Número de identifi…" at bounding box center [371, 212] width 652 height 167
click at [76, 276] on span "Buscar" at bounding box center [78, 275] width 23 height 20
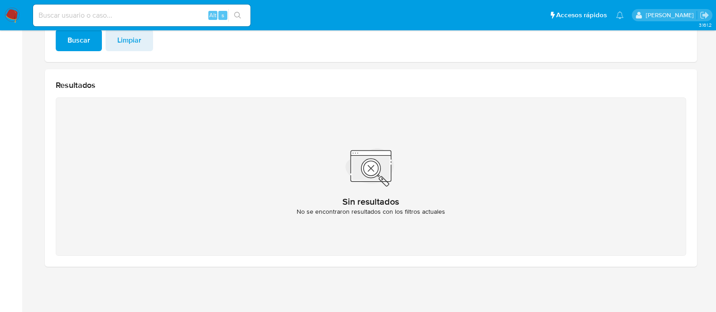
scroll to position [8, 0]
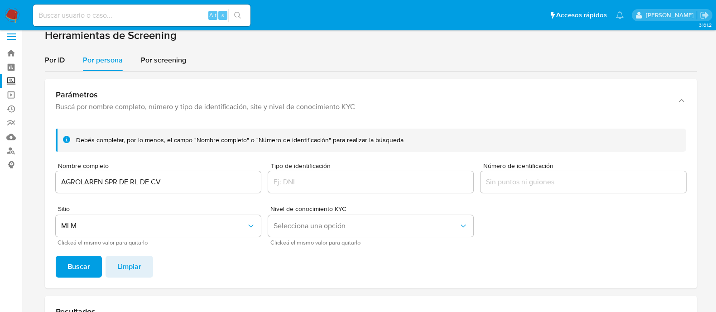
click at [119, 173] on div "AGROLAREN SPR DE RL DE CV" at bounding box center [158, 182] width 205 height 22
click at [119, 180] on input "AGROLAREN SPR DE RL DE CV" at bounding box center [158, 182] width 205 height 12
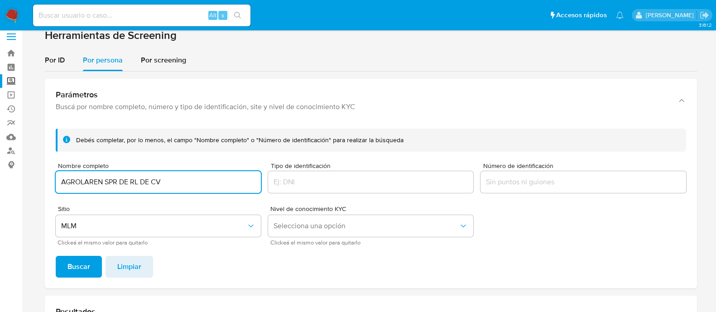
click at [119, 180] on input "AGROLAREN SPR DE RL DE CV" at bounding box center [158, 182] width 205 height 12
click at [78, 261] on span "Buscar" at bounding box center [78, 267] width 23 height 20
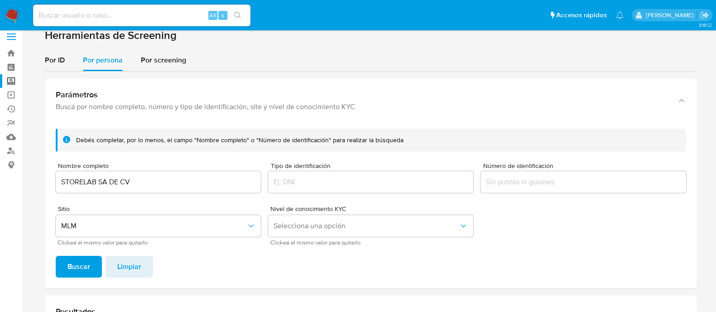
click at [128, 187] on input "STORELAB SA DE CV" at bounding box center [158, 182] width 205 height 12
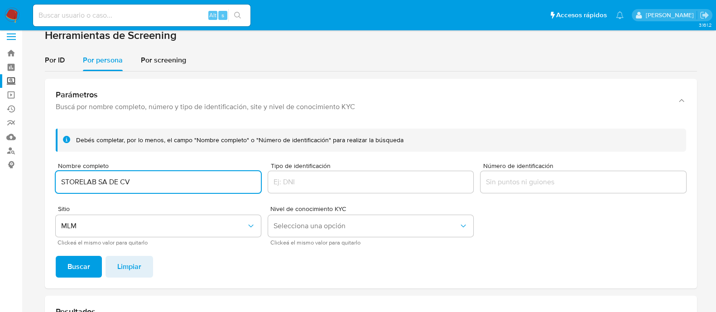
click at [128, 187] on input "STORELAB SA DE CV" at bounding box center [158, 182] width 205 height 12
click at [84, 257] on span "Buscar" at bounding box center [78, 267] width 23 height 20
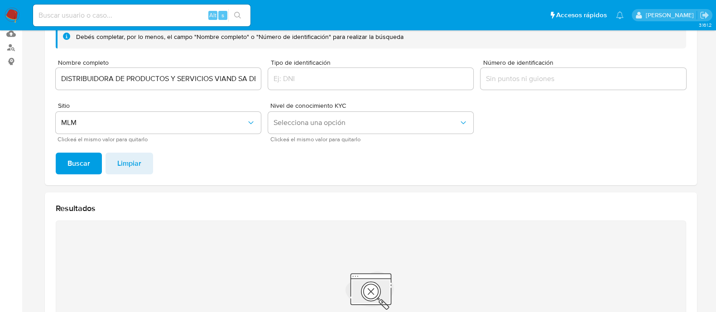
scroll to position [8, 0]
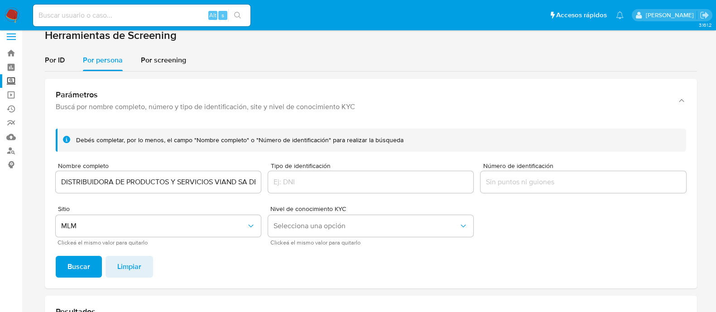
click at [103, 183] on input "DISTRIBUIDORA DE PRODUCTOS Y SERVICIOS VIAND SA DE CV" at bounding box center [158, 182] width 205 height 12
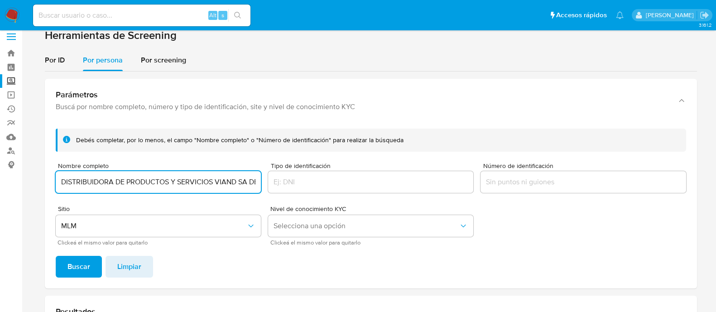
click at [103, 183] on input "DISTRIBUIDORA DE PRODUCTOS Y SERVICIOS VIAND SA DE CV" at bounding box center [158, 182] width 205 height 12
click at [73, 269] on span "Buscar" at bounding box center [78, 267] width 23 height 20
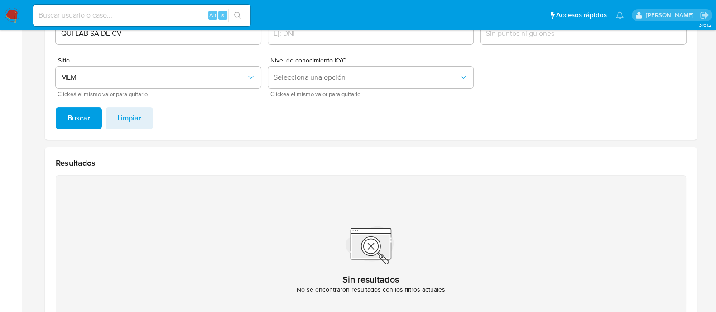
scroll to position [121, 0]
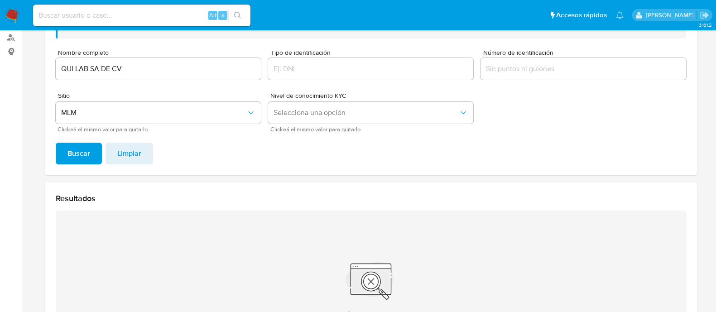
click at [114, 77] on div "QUI LAB SA DE CV" at bounding box center [158, 69] width 205 height 22
click at [112, 72] on input "QUI LAB SA DE CV" at bounding box center [158, 69] width 205 height 12
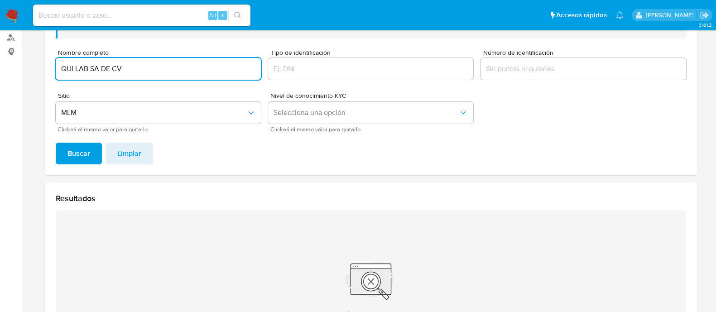
click at [112, 72] on input "QUI LAB SA DE CV" at bounding box center [158, 69] width 205 height 12
click at [77, 159] on span "Buscar" at bounding box center [78, 154] width 23 height 20
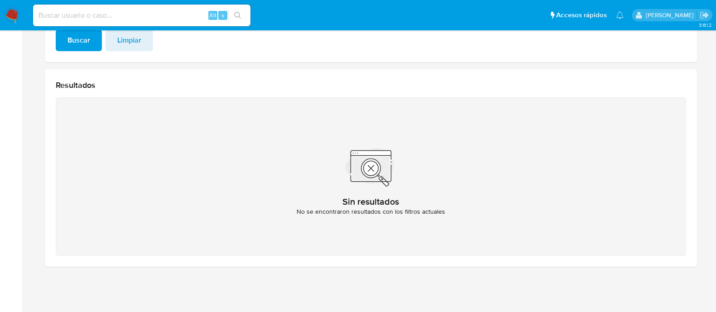
scroll to position [64, 0]
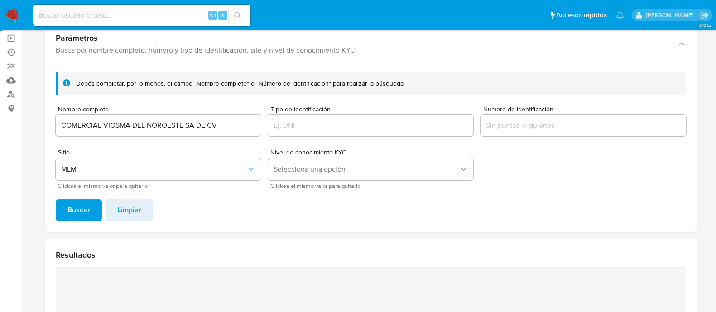
click at [111, 125] on input "COMERCIAL VIOSMA DEL NOROESTE SA DE CV" at bounding box center [158, 126] width 205 height 12
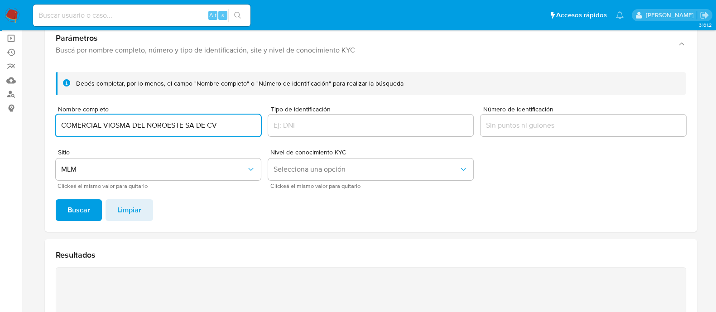
click at [111, 125] on input "COMERCIAL VIOSMA DEL NOROESTE SA DE CV" at bounding box center [158, 126] width 205 height 12
click at [101, 204] on footer "Buscar Limpiar" at bounding box center [371, 210] width 631 height 22
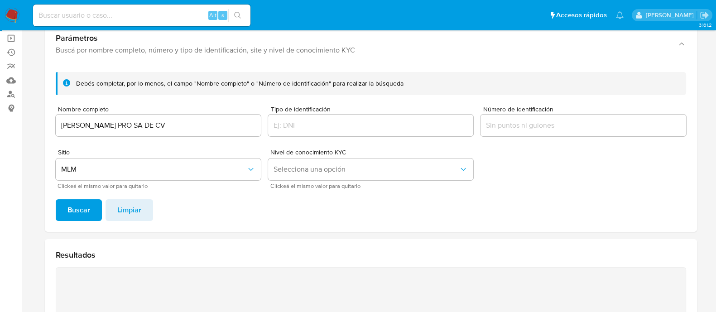
click at [94, 207] on button "Buscar" at bounding box center [79, 210] width 46 height 22
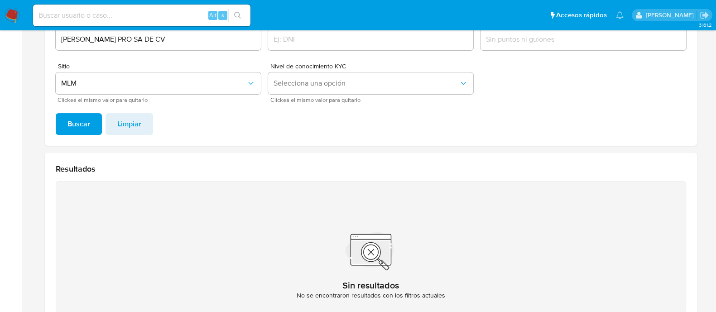
scroll to position [8, 0]
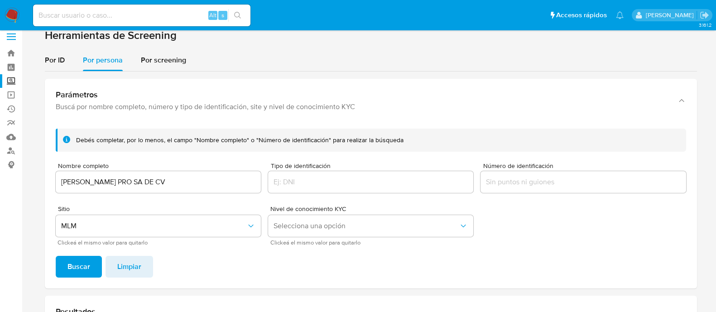
click at [111, 180] on input "FAVELA PRO SA DE CV" at bounding box center [158, 182] width 205 height 12
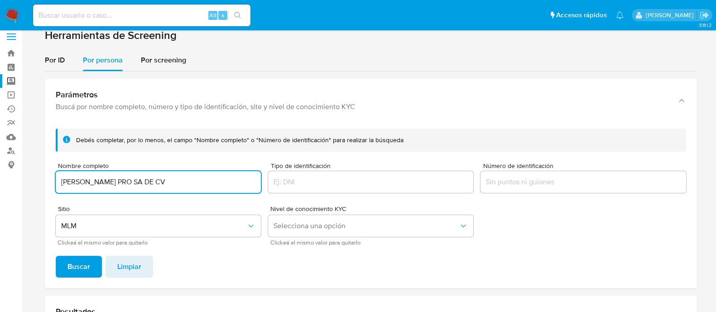
click at [111, 180] on input "FAVELA PRO SA DE CV" at bounding box center [158, 182] width 205 height 12
click at [86, 255] on div "Debés completar, por lo menos, el campo "Nombre completo" o "Número de identifi…" at bounding box center [371, 204] width 652 height 167
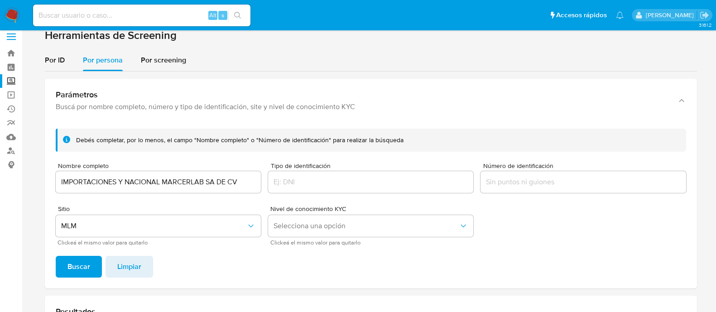
click at [92, 268] on button "Buscar" at bounding box center [79, 267] width 46 height 22
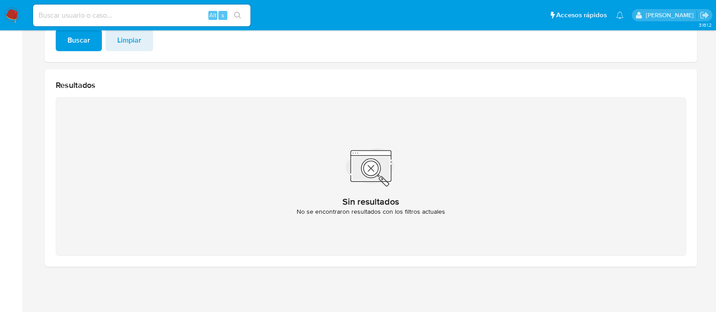
scroll to position [64, 0]
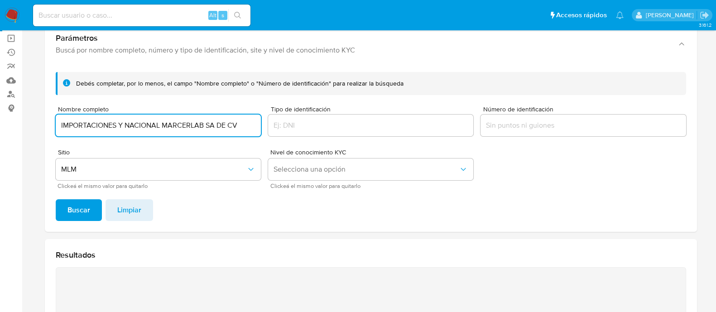
click at [115, 130] on input "IMPORTACIONES Y NACIONAL MARCERLAB SA DE CV" at bounding box center [158, 126] width 205 height 12
click at [77, 216] on span "Buscar" at bounding box center [78, 210] width 23 height 20
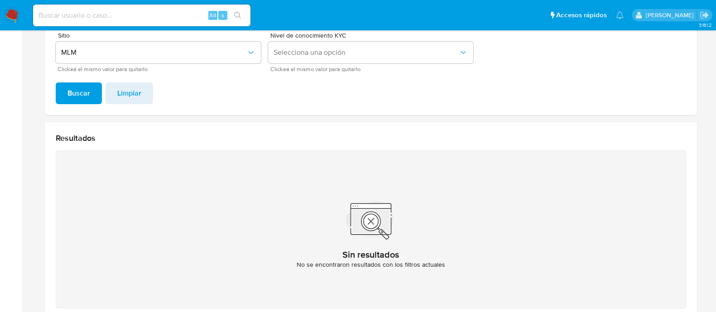
scroll to position [8, 0]
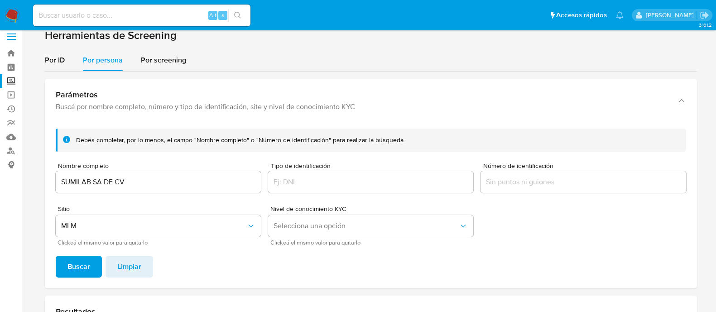
click at [115, 184] on input "SUMILAB SA DE CV" at bounding box center [158, 182] width 205 height 12
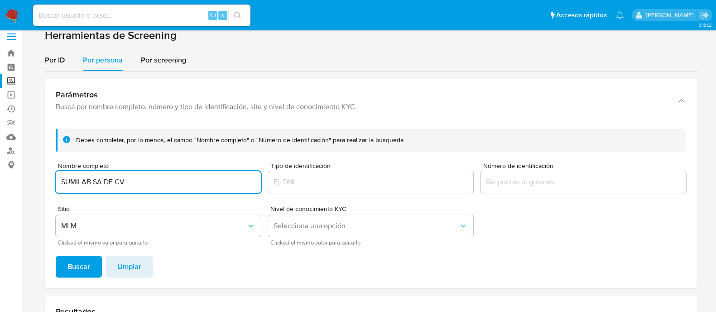
click at [115, 184] on input "SUMILAB SA DE CV" at bounding box center [158, 182] width 205 height 12
click at [114, 184] on input "SUMILAB SA DE CV" at bounding box center [158, 182] width 205 height 12
type input "FAVELAB SA DE CV"
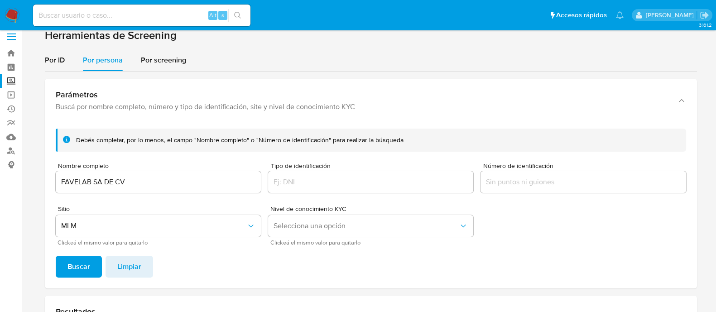
click at [94, 266] on button "Buscar" at bounding box center [79, 267] width 46 height 22
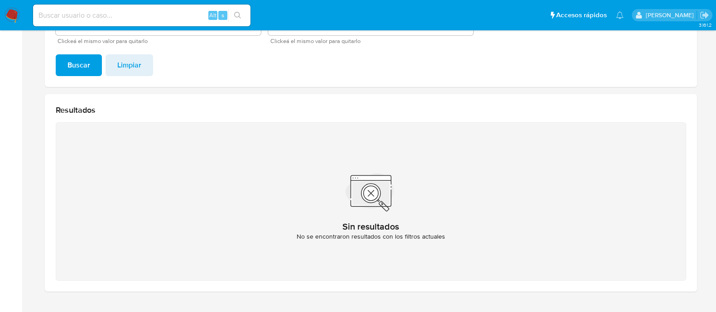
scroll to position [234, 0]
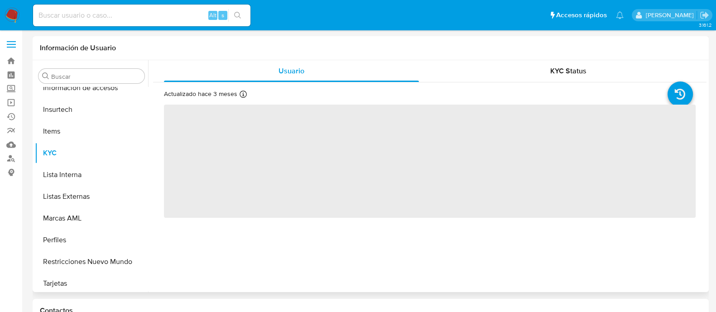
scroll to position [426, 0]
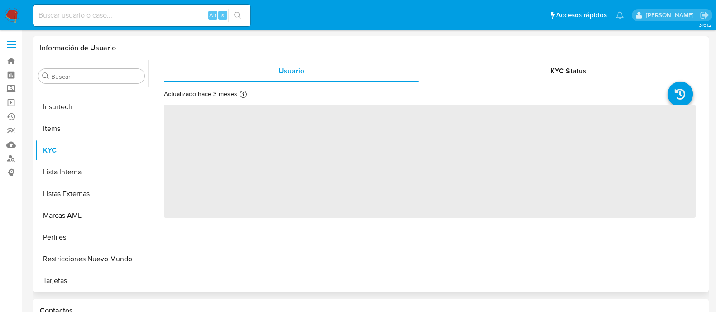
select select "10"
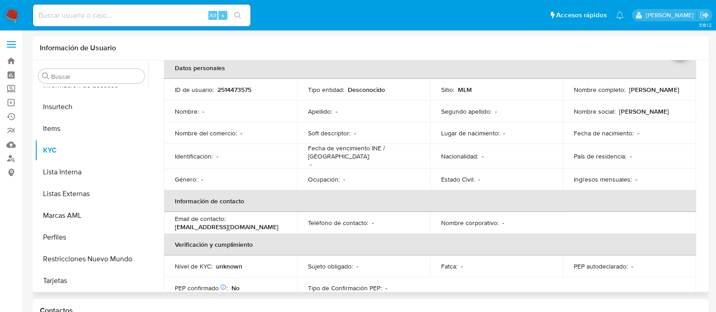
scroll to position [152, 0]
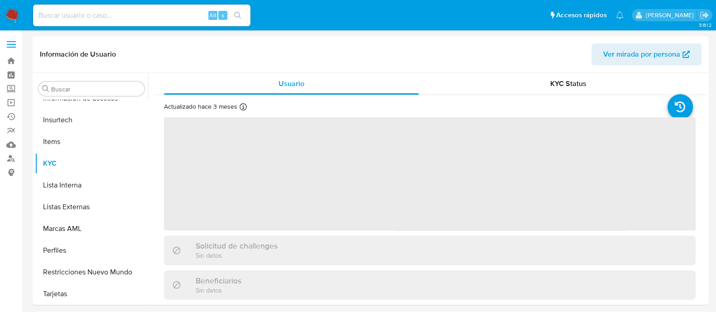
scroll to position [426, 0]
select select "10"
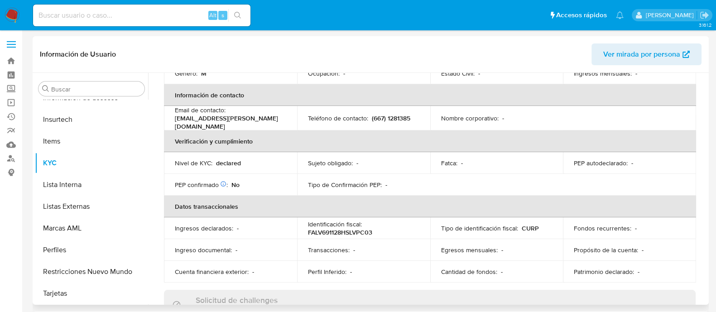
scroll to position [0, 0]
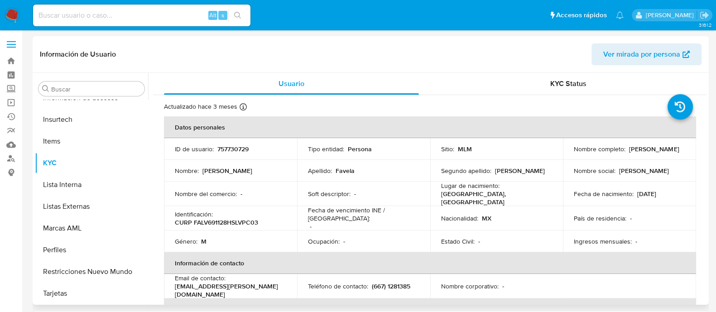
click at [235, 146] on p "757730729" at bounding box center [232, 149] width 31 height 8
copy p "757730729"
